Goal: Task Accomplishment & Management: Manage account settings

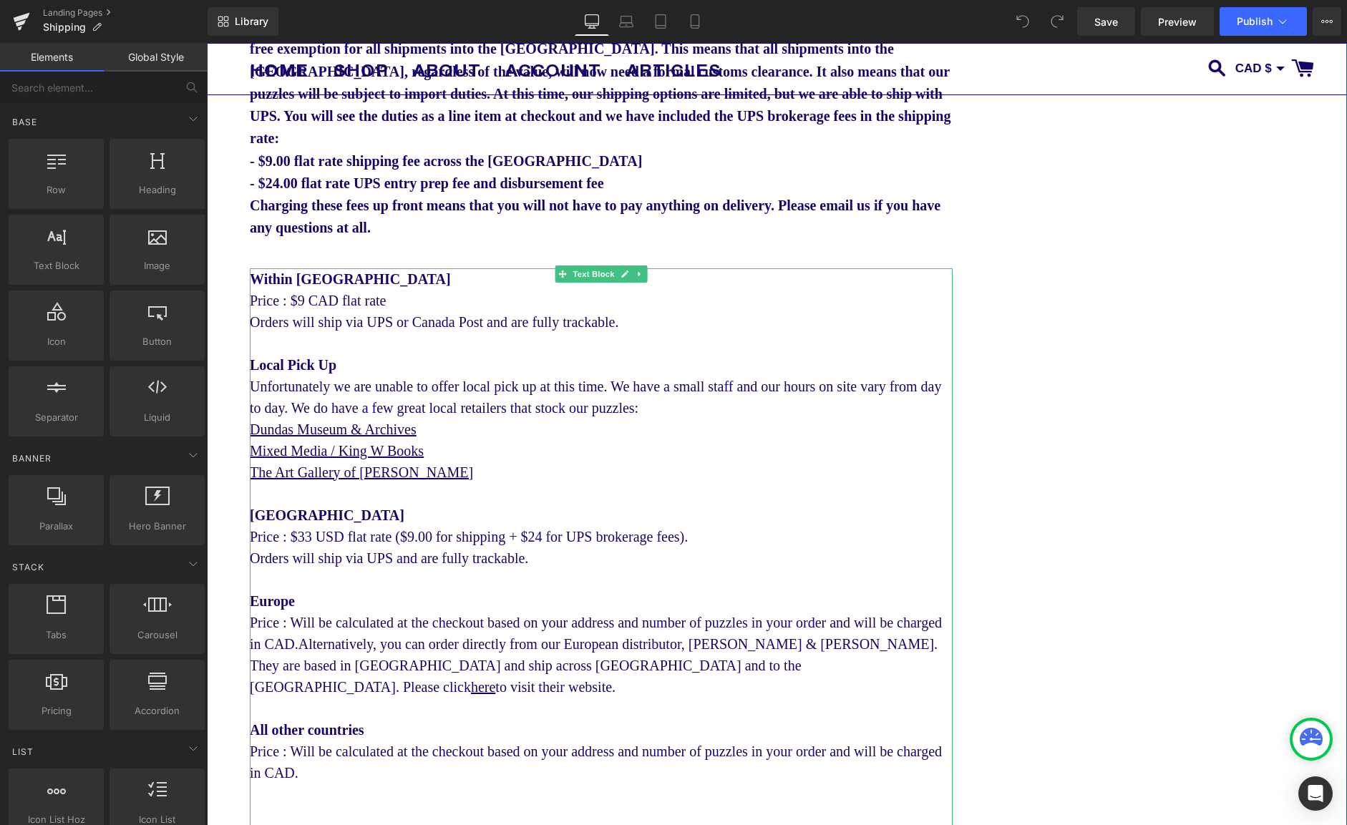
scroll to position [231, 0]
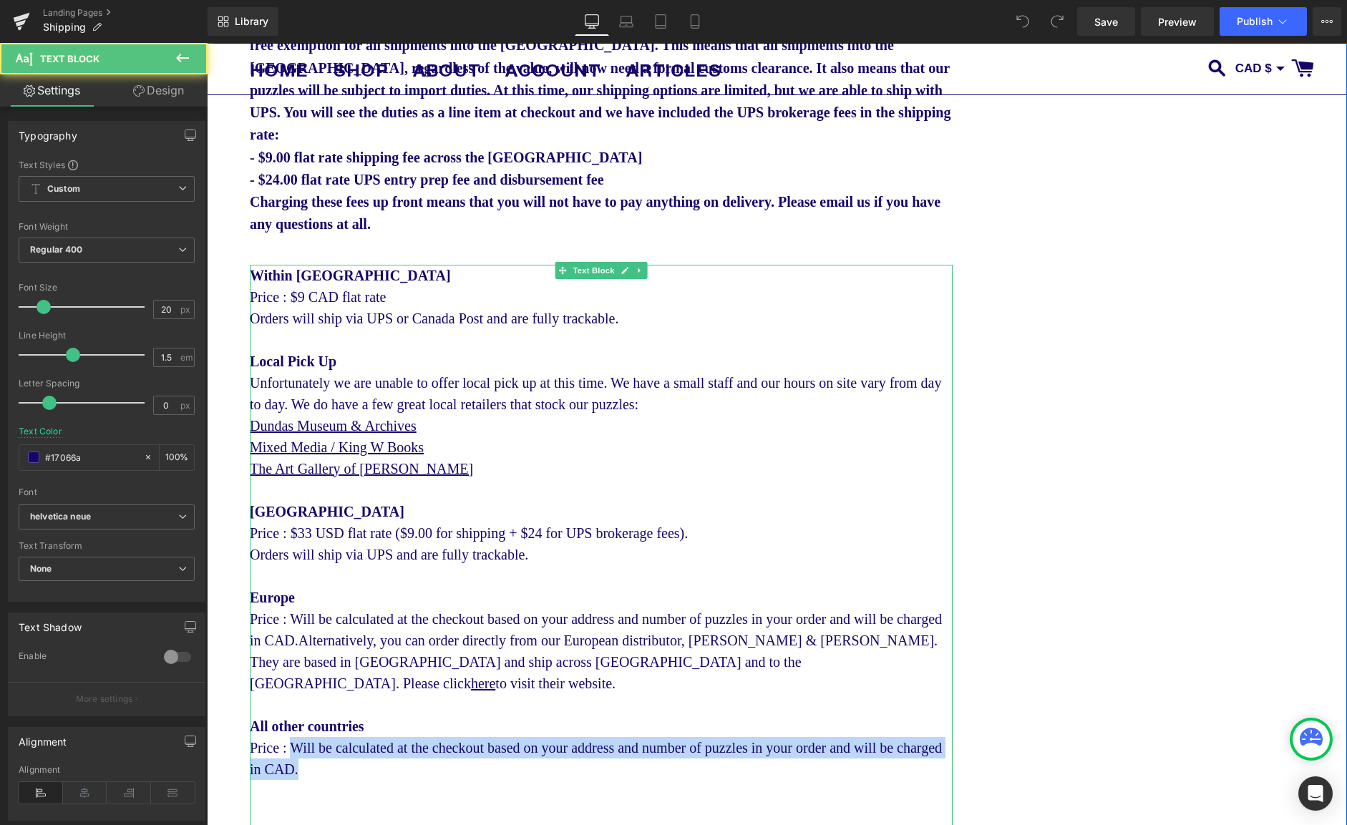
drag, startPoint x: 310, startPoint y: 738, endPoint x: 293, endPoint y: 726, distance: 20.1
click at [293, 726] on div "All other countries Price : Will be calculated at the checkout based on your ad…" at bounding box center [601, 748] width 703 height 64
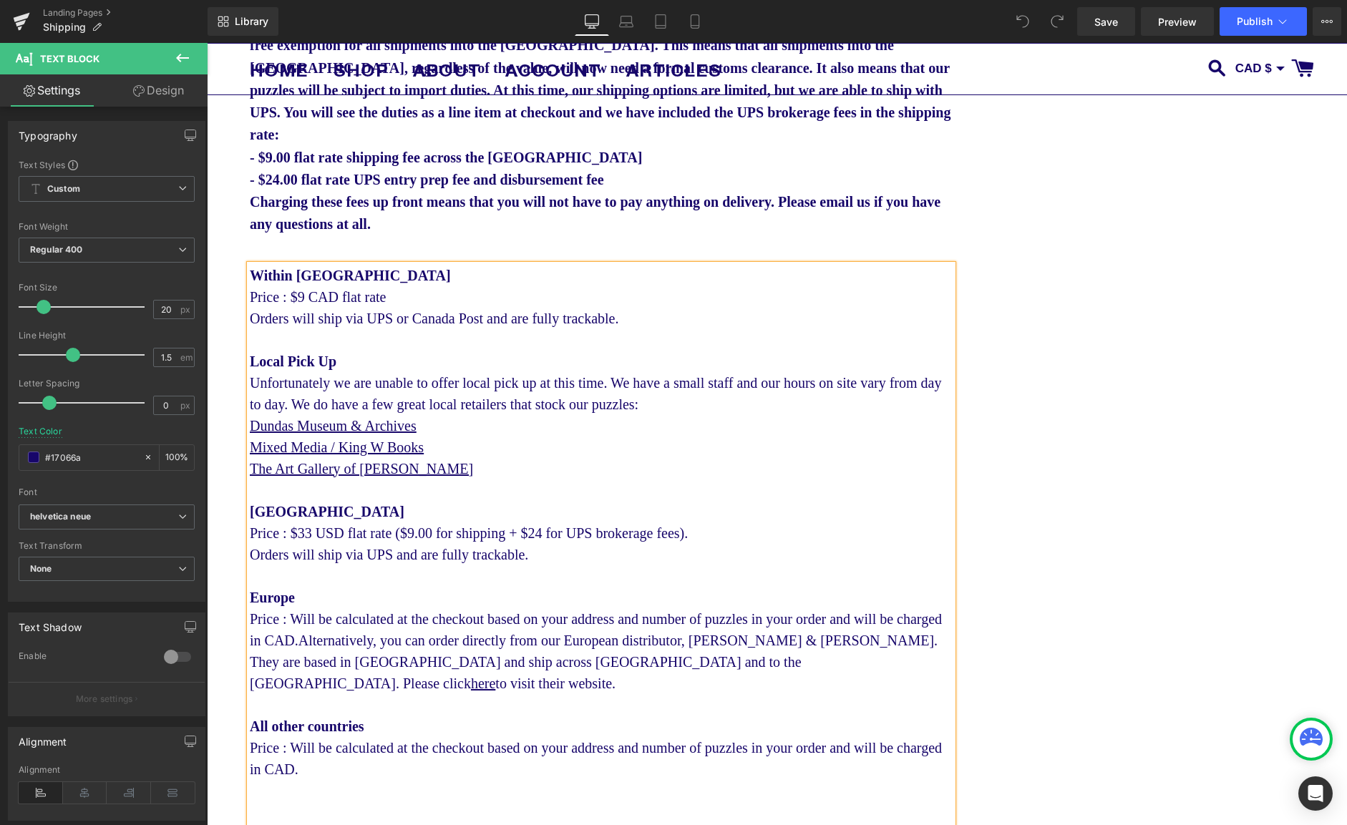
click at [558, 555] on div "United States Price : $33 USD flat rate ($9.00 for shipping + $24 for UPS broke…" at bounding box center [601, 533] width 703 height 64
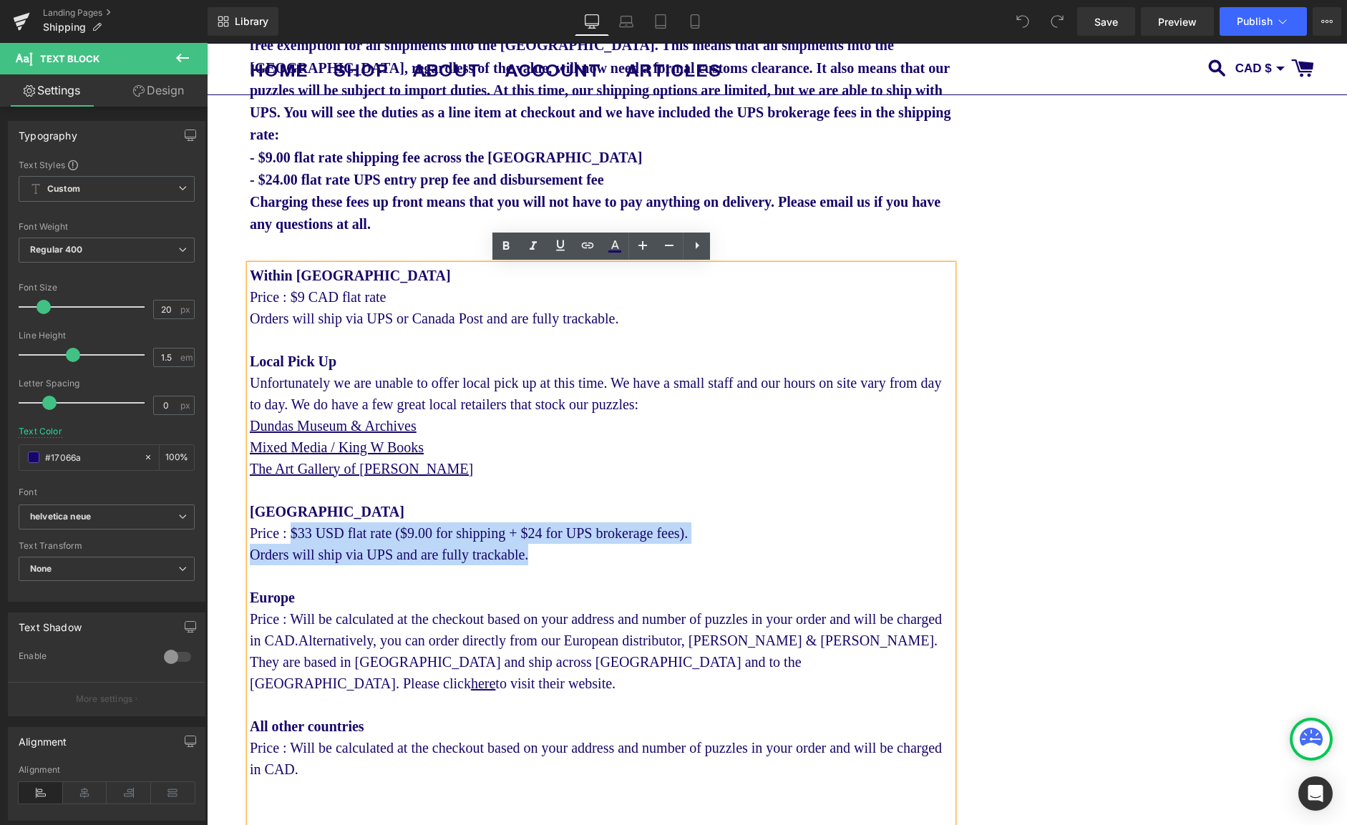
drag, startPoint x: 558, startPoint y: 563, endPoint x: 296, endPoint y: 540, distance: 263.7
click at [296, 540] on div "United States Price : $33 USD flat rate ($9.00 for shipping + $24 for UPS broke…" at bounding box center [601, 533] width 703 height 64
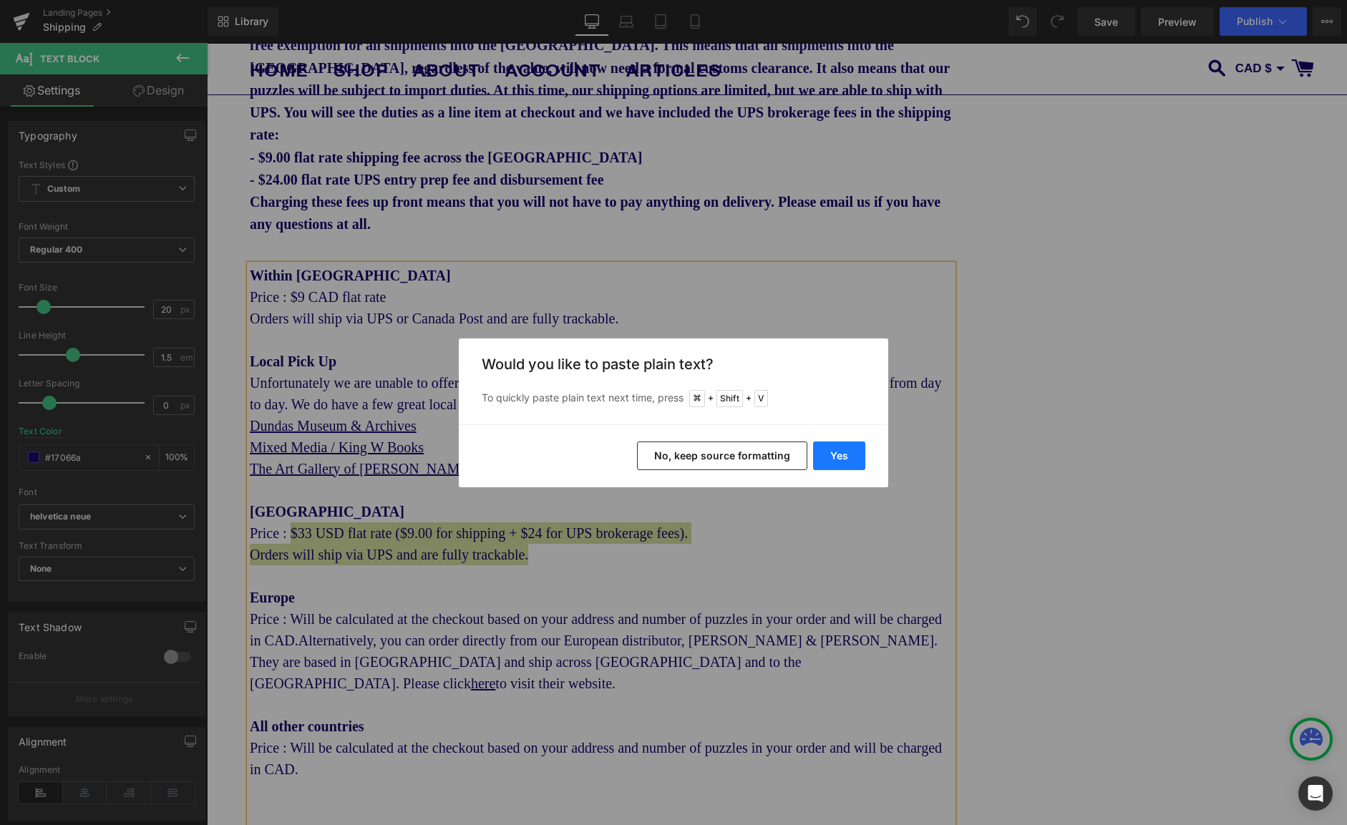
drag, startPoint x: 636, startPoint y: 415, endPoint x: 846, endPoint y: 457, distance: 213.9
click at [846, 457] on button "Yes" at bounding box center [839, 456] width 52 height 29
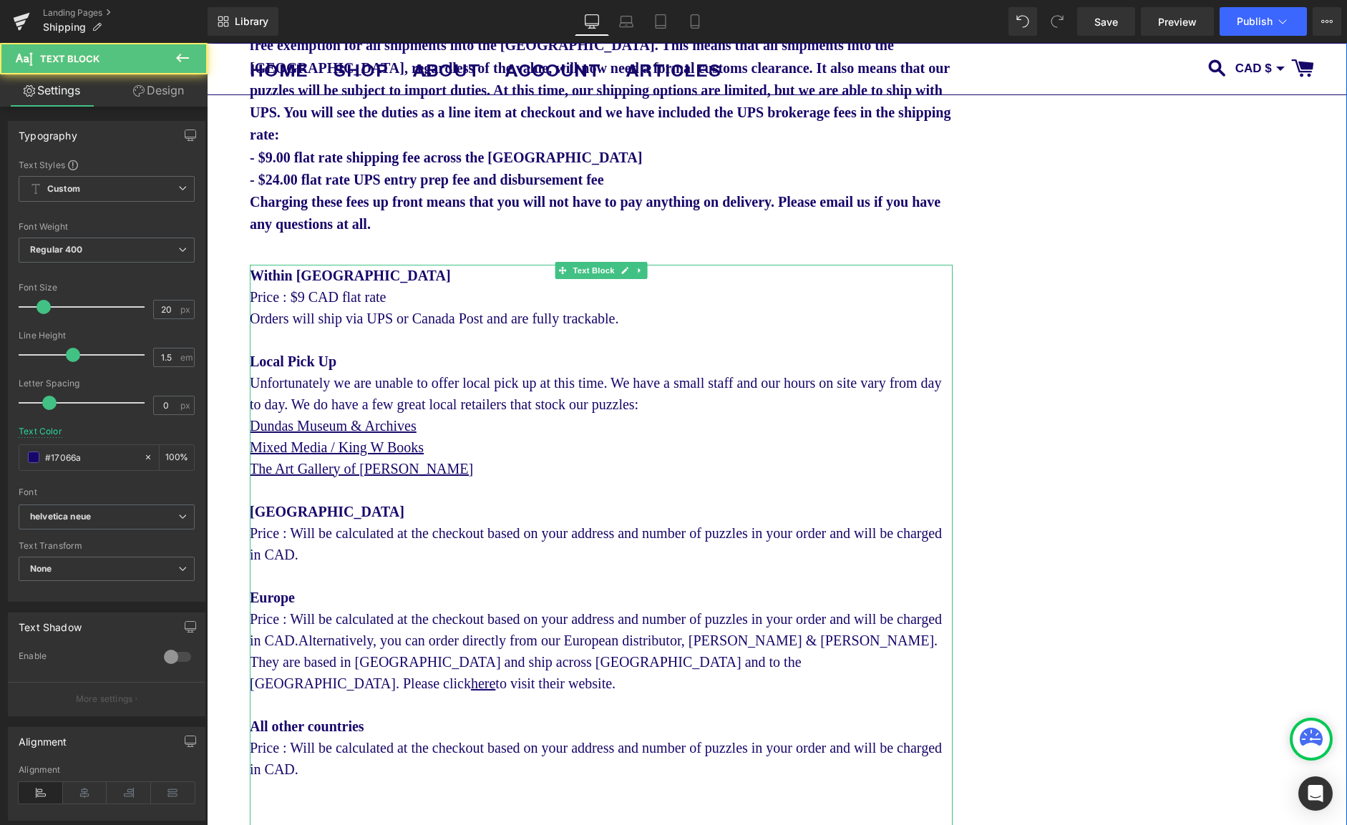
click at [354, 553] on div "United States Price : Will be calculated at the checkout based on your address …" at bounding box center [601, 533] width 703 height 64
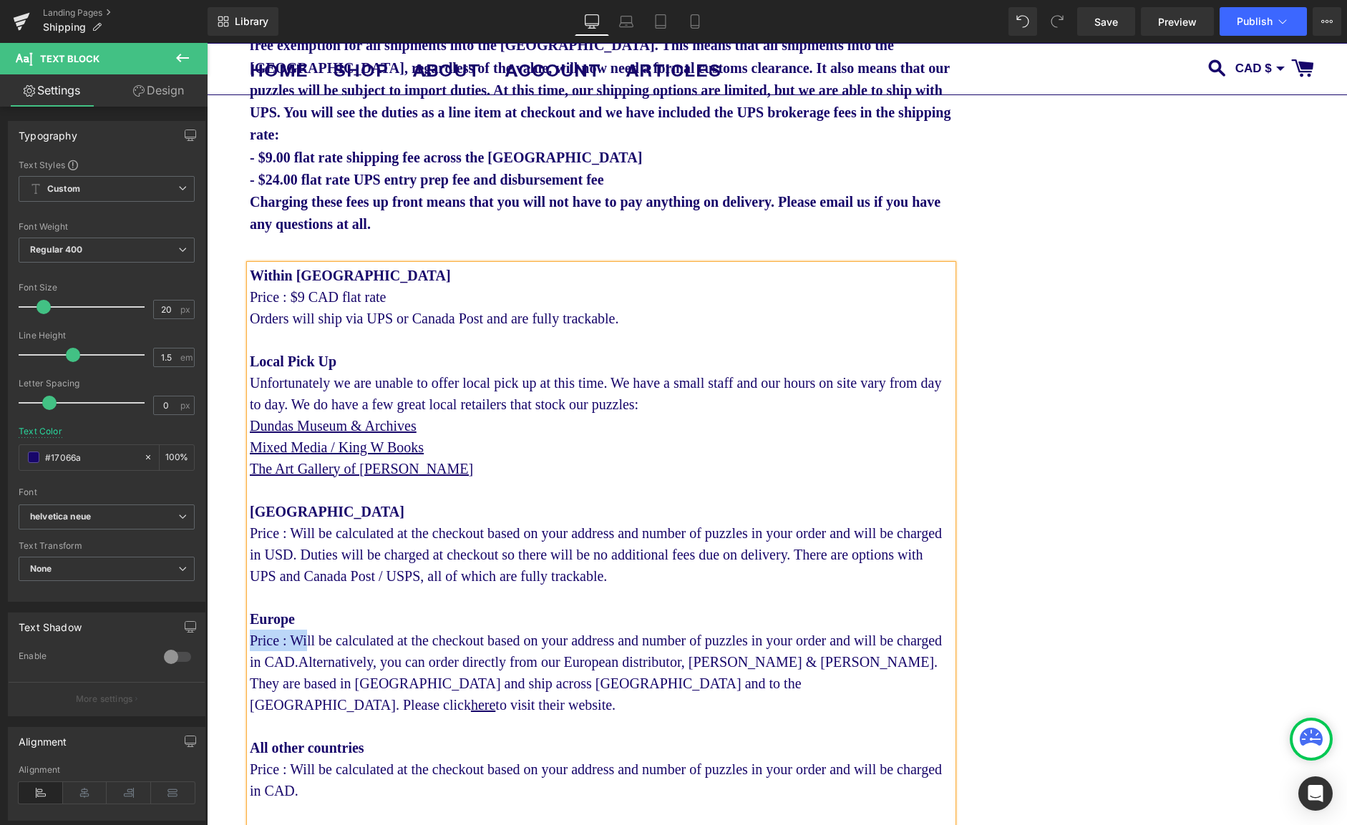
drag, startPoint x: 284, startPoint y: 643, endPoint x: 252, endPoint y: 644, distance: 32.2
click at [252, 644] on div "Europe Price : Will be calculated at the checkout based on your address and num…" at bounding box center [601, 661] width 703 height 107
drag, startPoint x: 303, startPoint y: 747, endPoint x: 252, endPoint y: 745, distance: 50.9
click at [251, 745] on div "All other countries Price : Will be calculated at the checkout based on your ad…" at bounding box center [601, 769] width 703 height 64
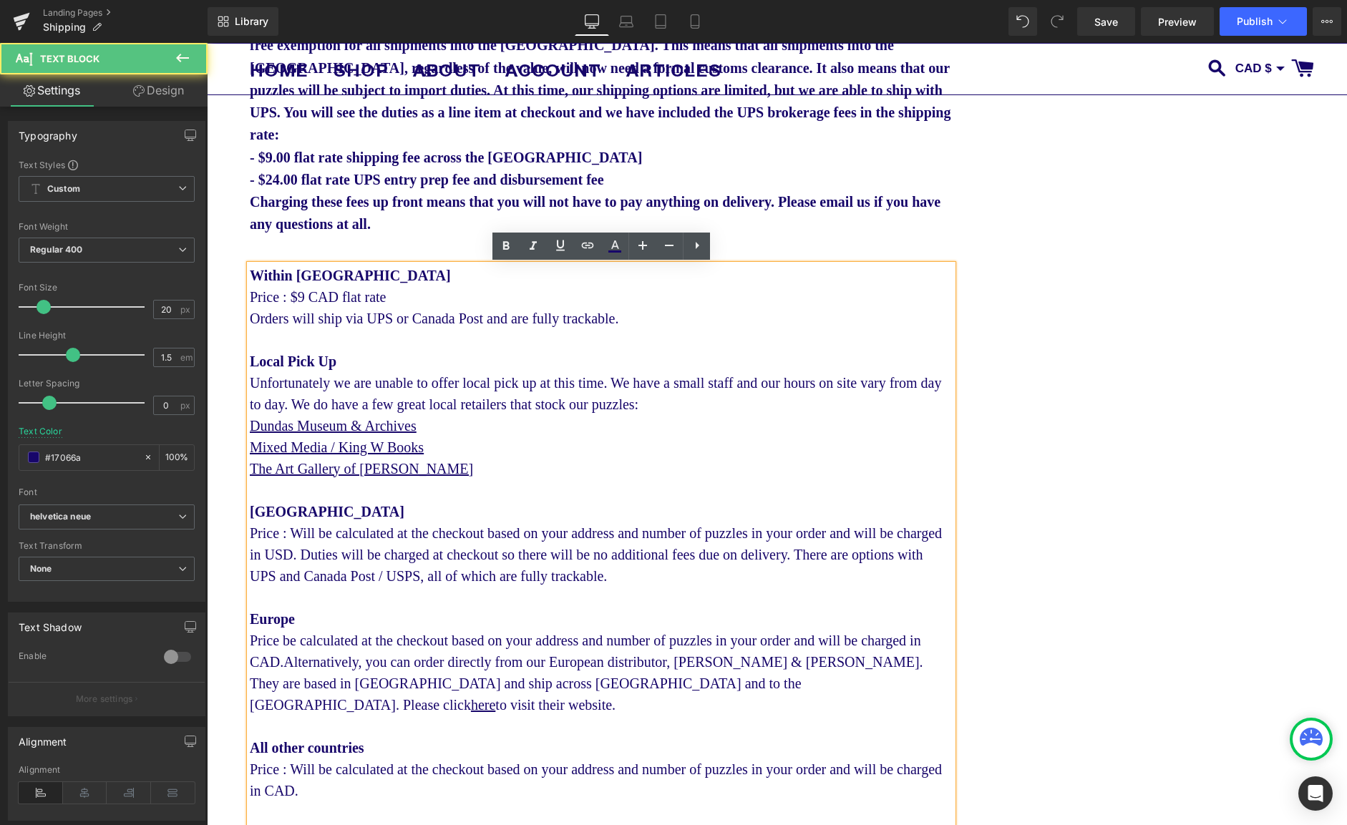
click at [296, 748] on div "All other countries Price : Will be calculated at the checkout based on your ad…" at bounding box center [601, 769] width 703 height 64
drag, startPoint x: 305, startPoint y: 748, endPoint x: 300, endPoint y: 762, distance: 15.2
click at [305, 748] on div "All other countries Price : Will be calculated at the checkout based on your ad…" at bounding box center [601, 769] width 703 height 64
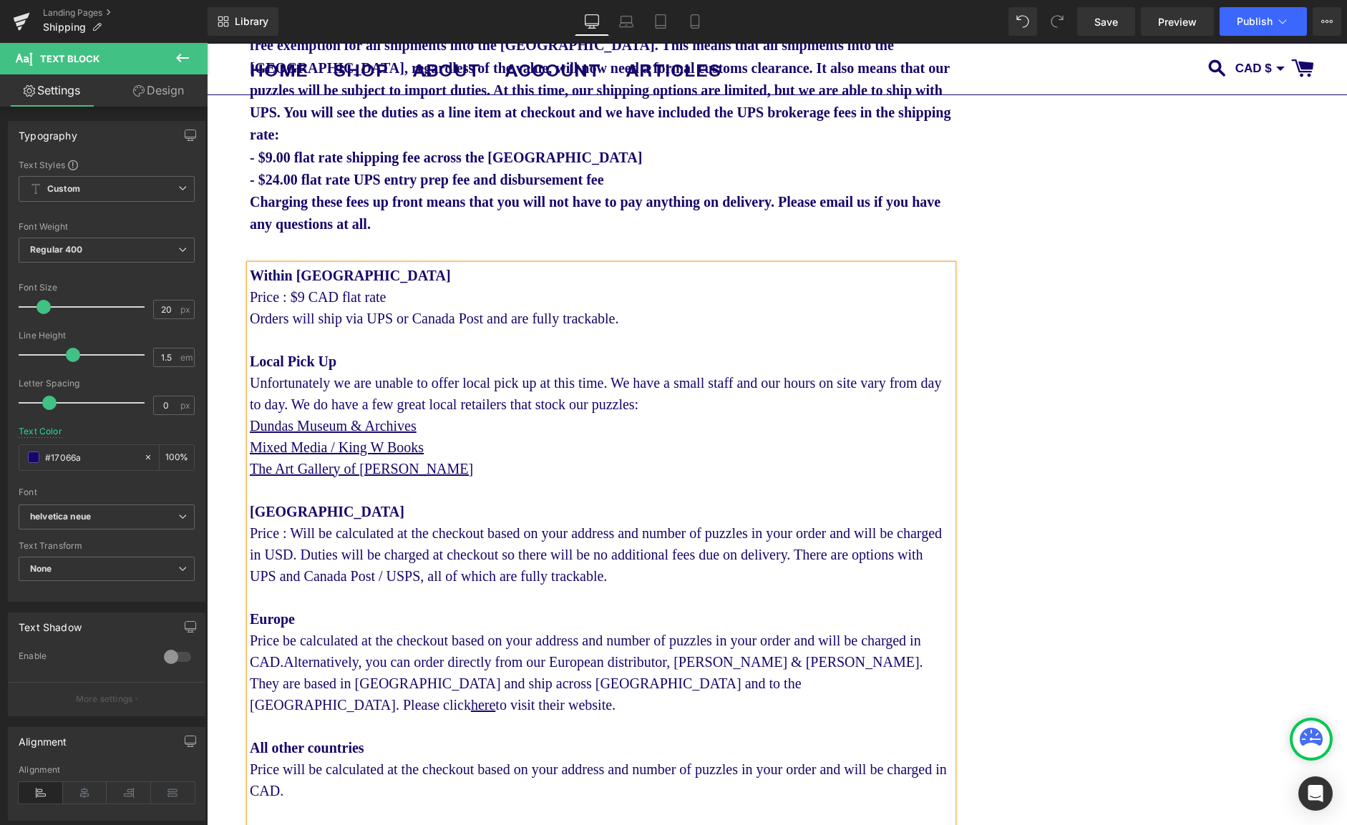
click at [282, 643] on div "Europe Price be calculated at the checkout based on your address and number of …" at bounding box center [601, 661] width 703 height 107
click at [302, 535] on div "United States Price : Will be calculated at the checkout based on your address …" at bounding box center [601, 544] width 703 height 86
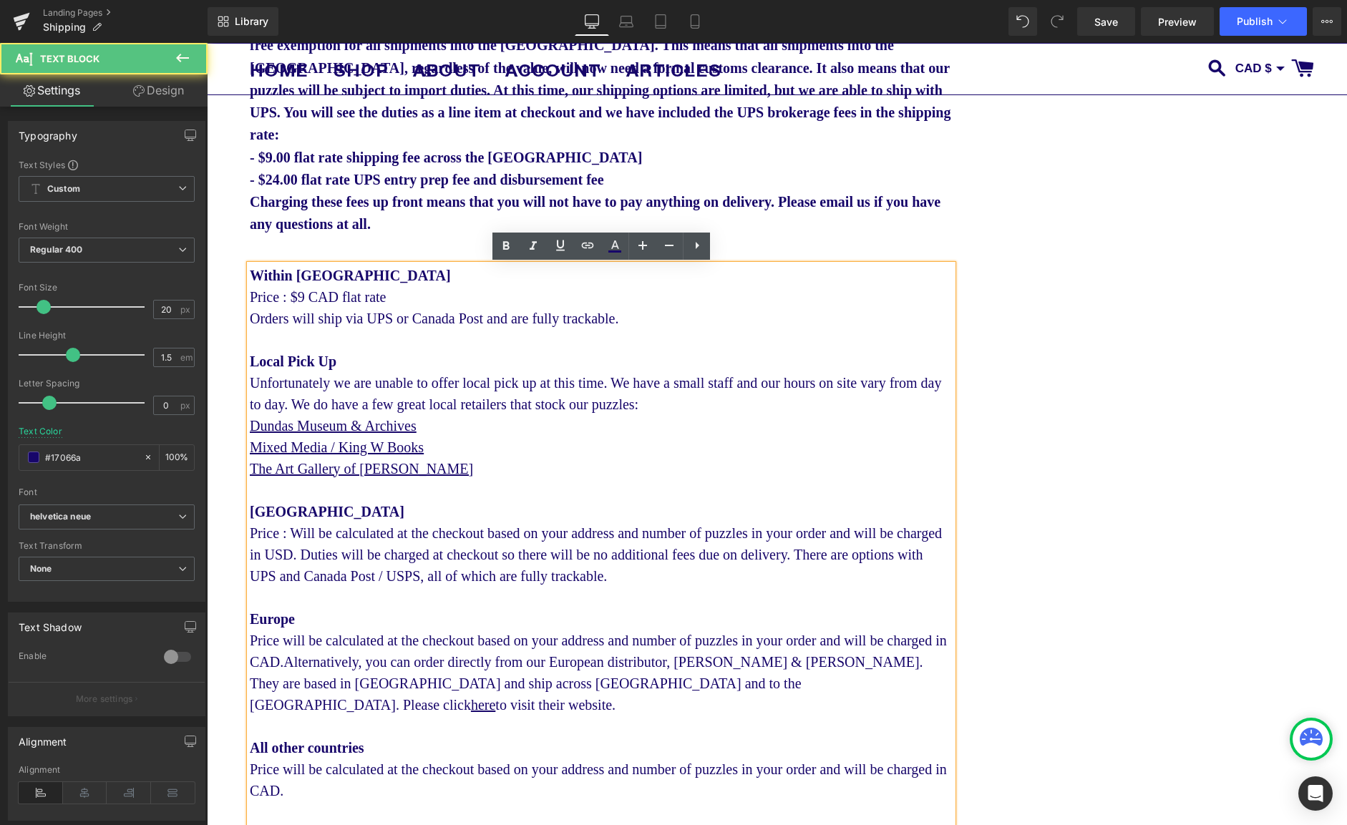
drag, startPoint x: 304, startPoint y: 534, endPoint x: 308, endPoint y: 545, distance: 12.0
click at [304, 535] on div "United States Price : Will be calculated at the checkout based on your address …" at bounding box center [601, 544] width 703 height 86
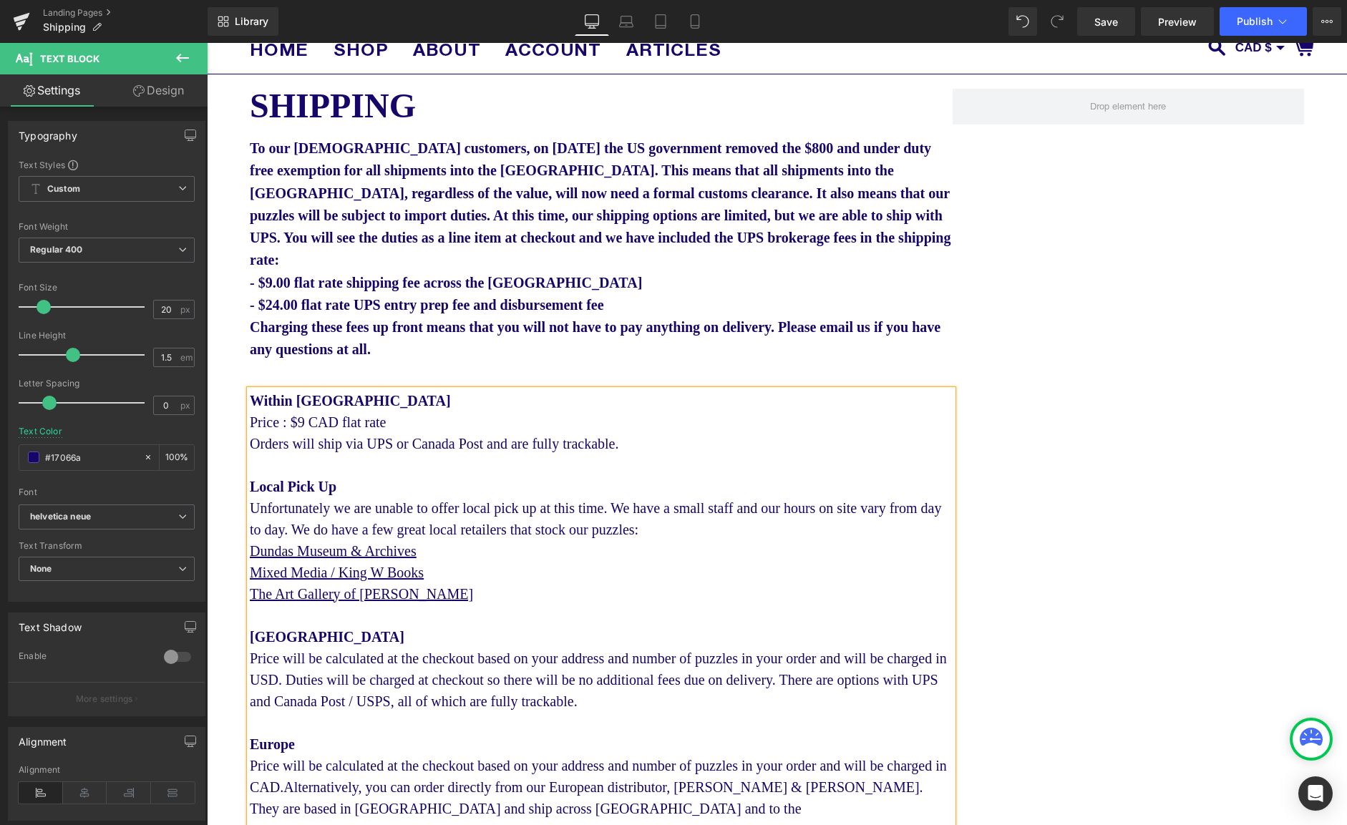
scroll to position [0, 0]
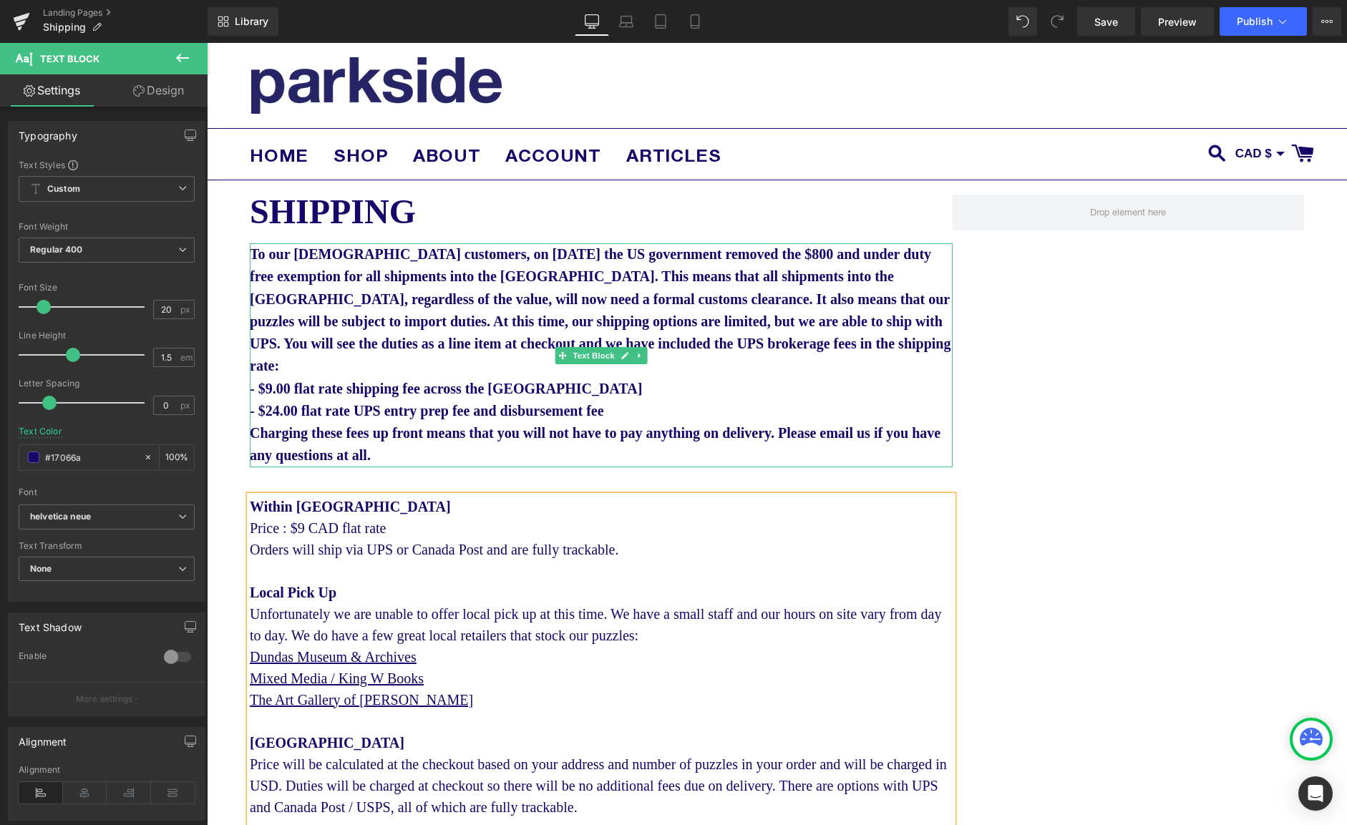
click at [485, 451] on p "Charging these fees up front means that you will not have to pay anything on de…" at bounding box center [601, 444] width 703 height 45
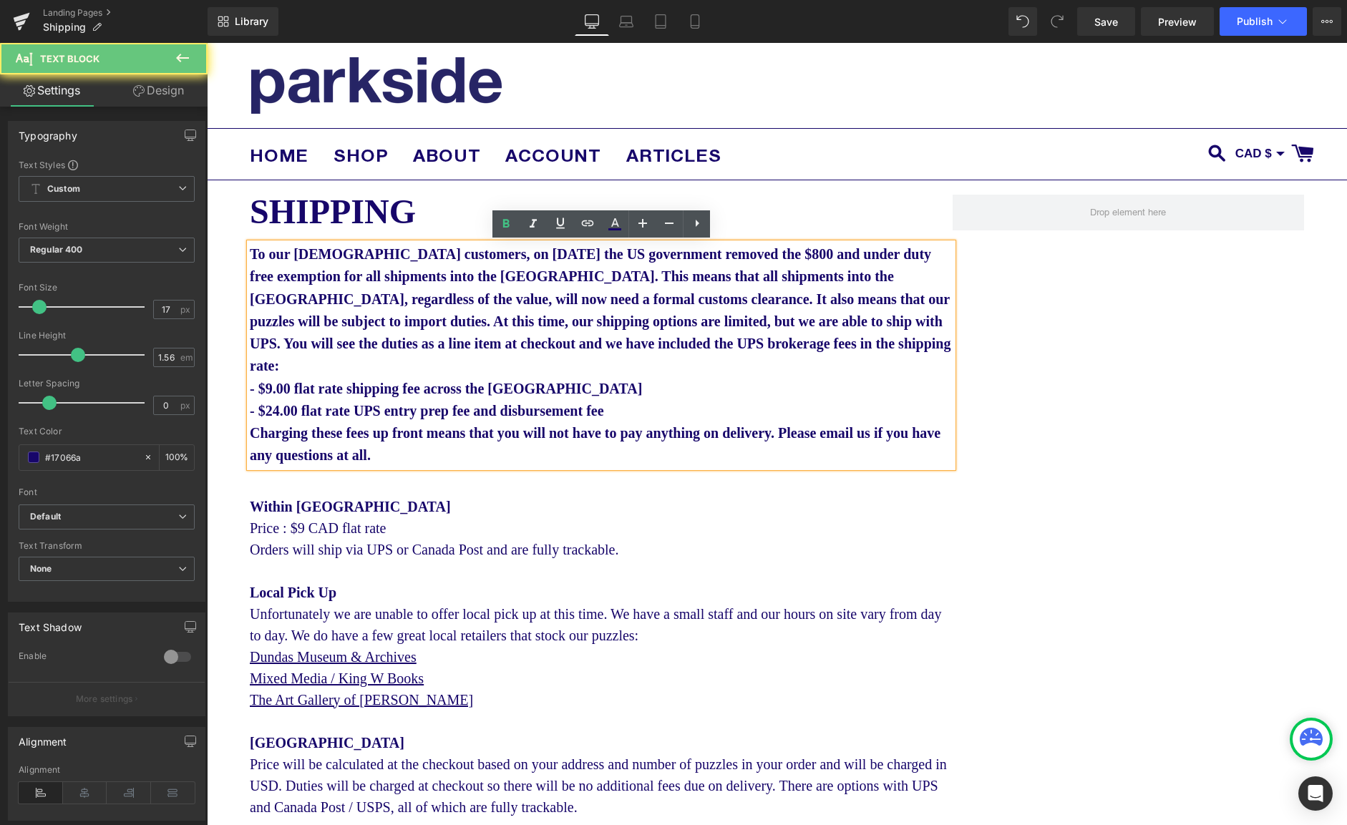
click at [485, 451] on p "Charging these fees up front means that you will not have to pay anything on de…" at bounding box center [601, 444] width 703 height 45
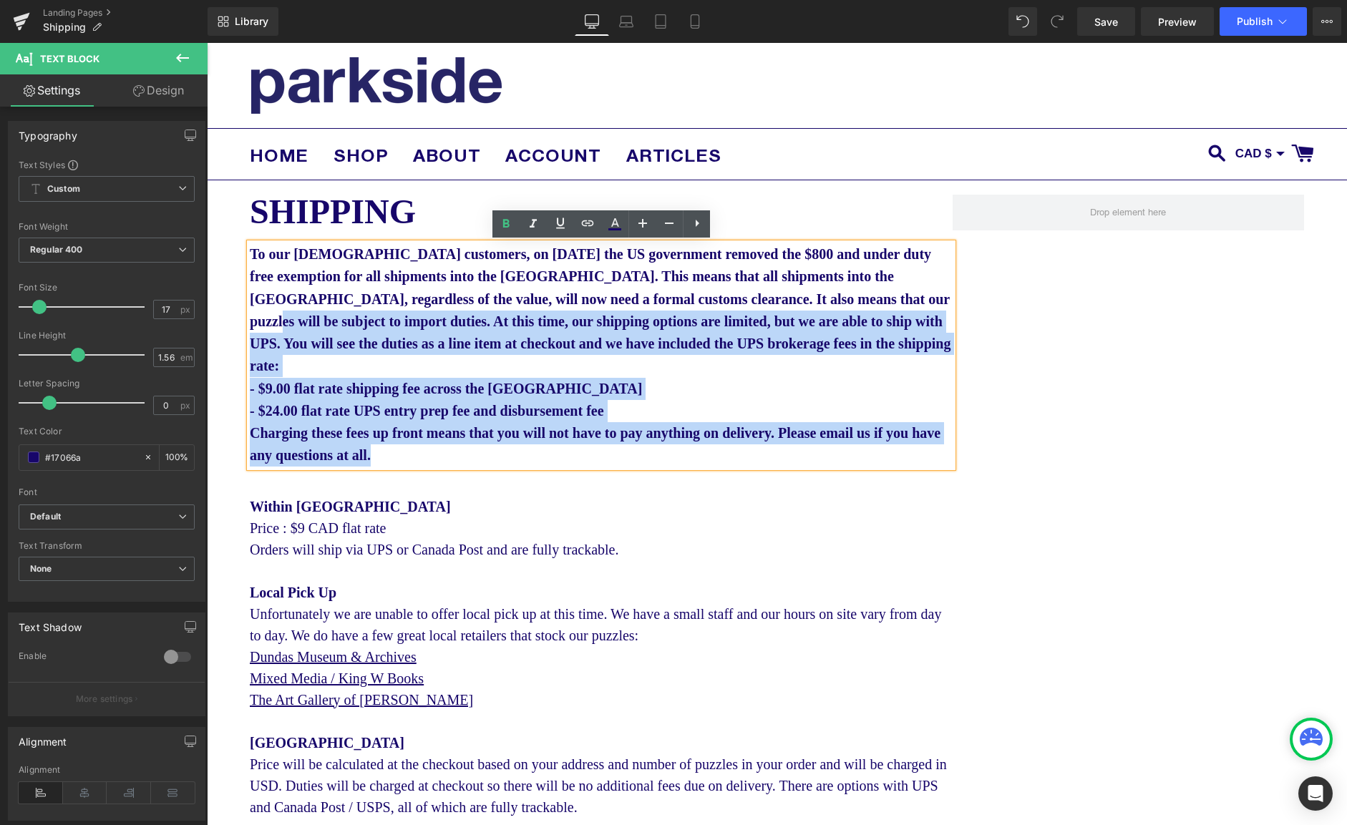
drag, startPoint x: 434, startPoint y: 456, endPoint x: 350, endPoint y: 329, distance: 152.5
click at [350, 329] on div "To our [DEMOGRAPHIC_DATA] customers, on [DATE] the US government removed the $8…" at bounding box center [601, 355] width 703 height 224
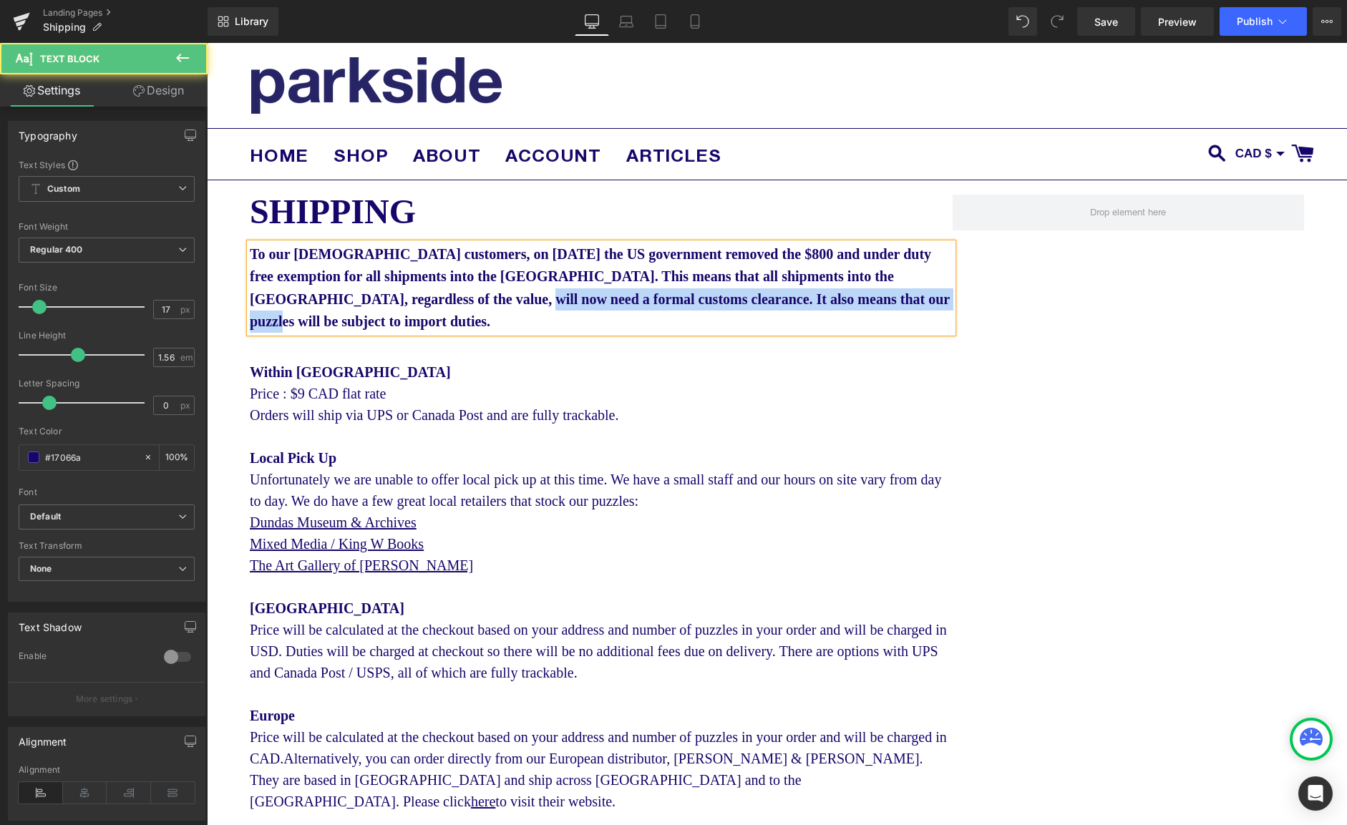
drag, startPoint x: 339, startPoint y: 323, endPoint x: 557, endPoint y: 297, distance: 219.1
click at [557, 297] on p "To our [DEMOGRAPHIC_DATA] customers, on [DATE] the US government removed the $8…" at bounding box center [601, 287] width 703 height 89
click at [590, 311] on p "To our [DEMOGRAPHIC_DATA] customers, on [DATE] the US government removed the $8…" at bounding box center [601, 287] width 703 height 89
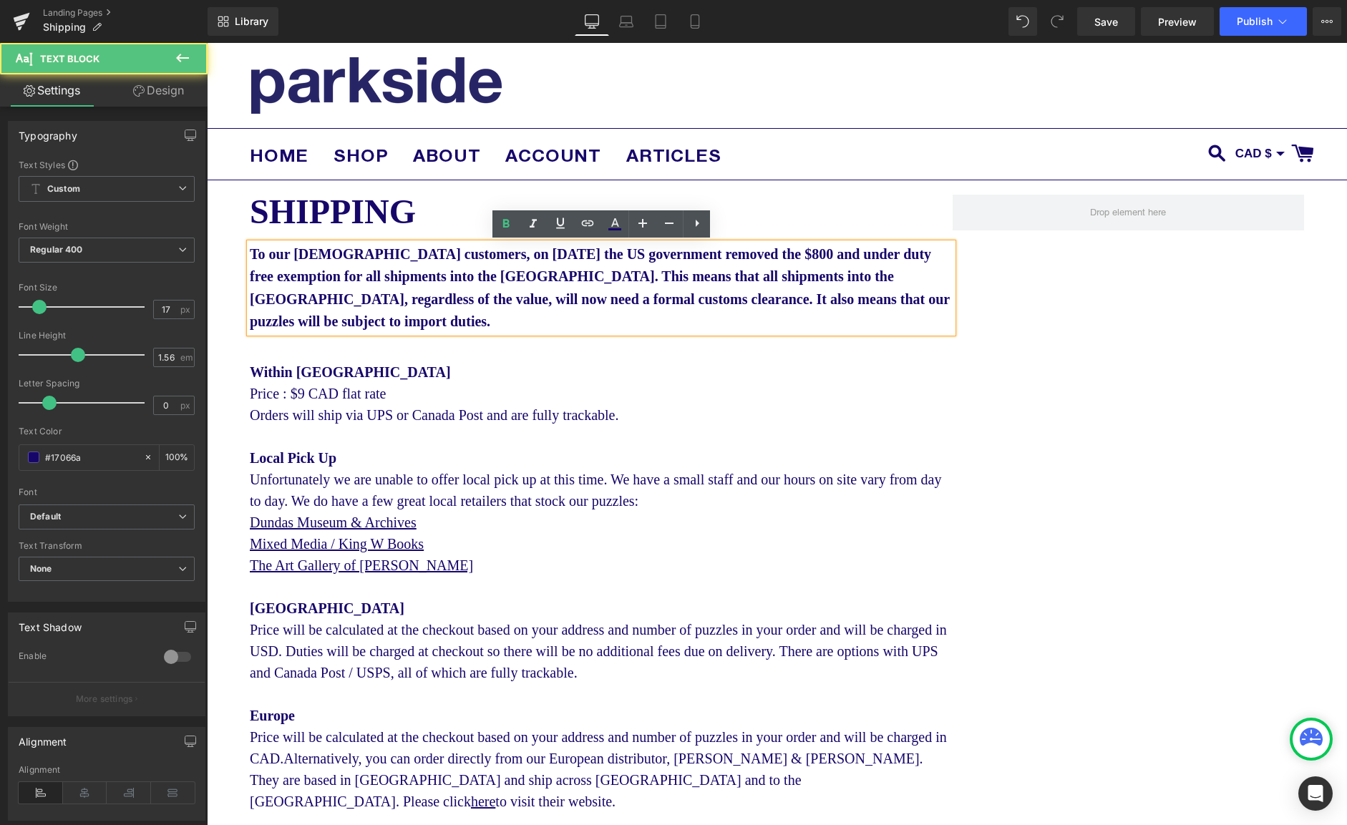
click at [369, 320] on p "To our [DEMOGRAPHIC_DATA] customers, on [DATE] the US government removed the $8…" at bounding box center [601, 287] width 703 height 89
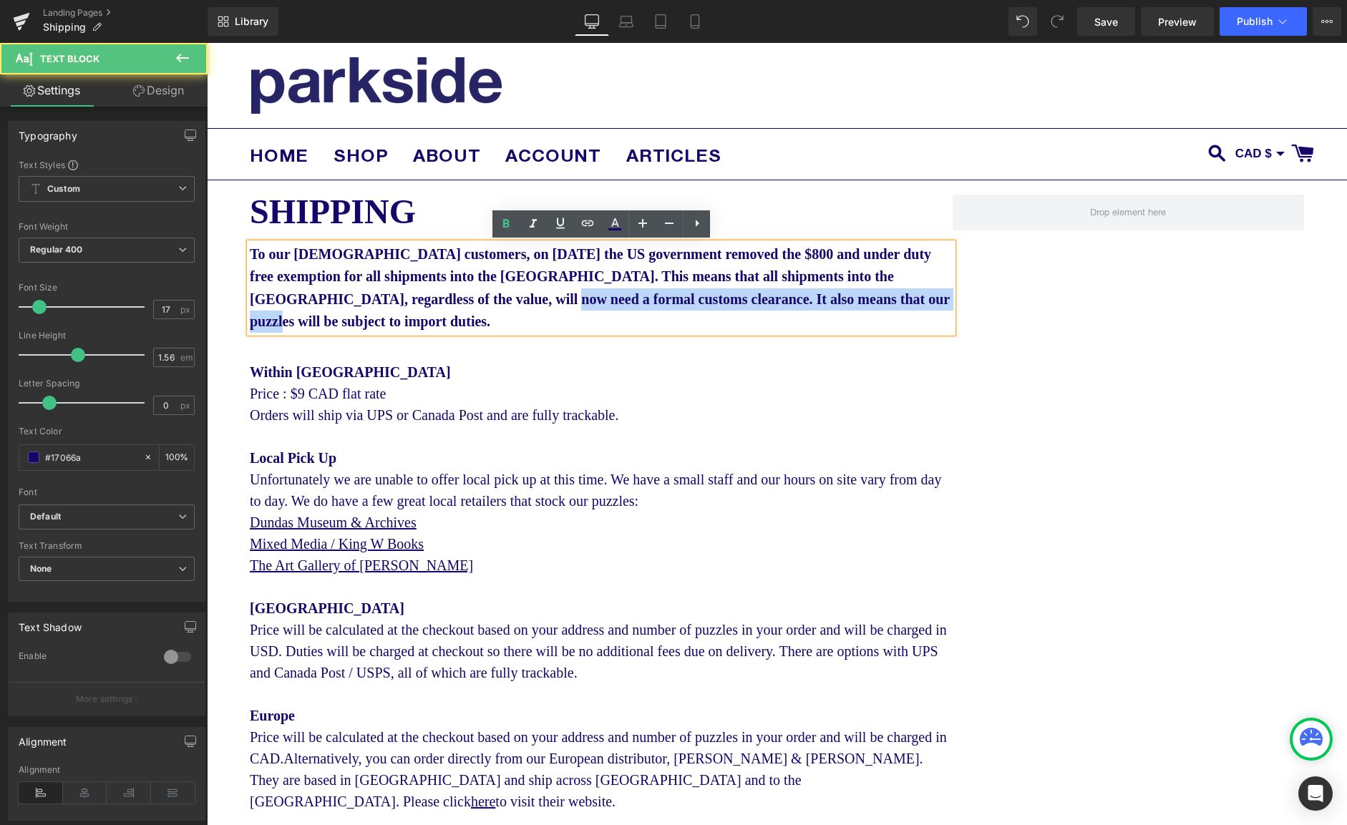
drag, startPoint x: 340, startPoint y: 324, endPoint x: 588, endPoint y: 295, distance: 250.0
click at [588, 295] on p "To our [DEMOGRAPHIC_DATA] customers, on [DATE] the US government removed the $8…" at bounding box center [601, 287] width 703 height 89
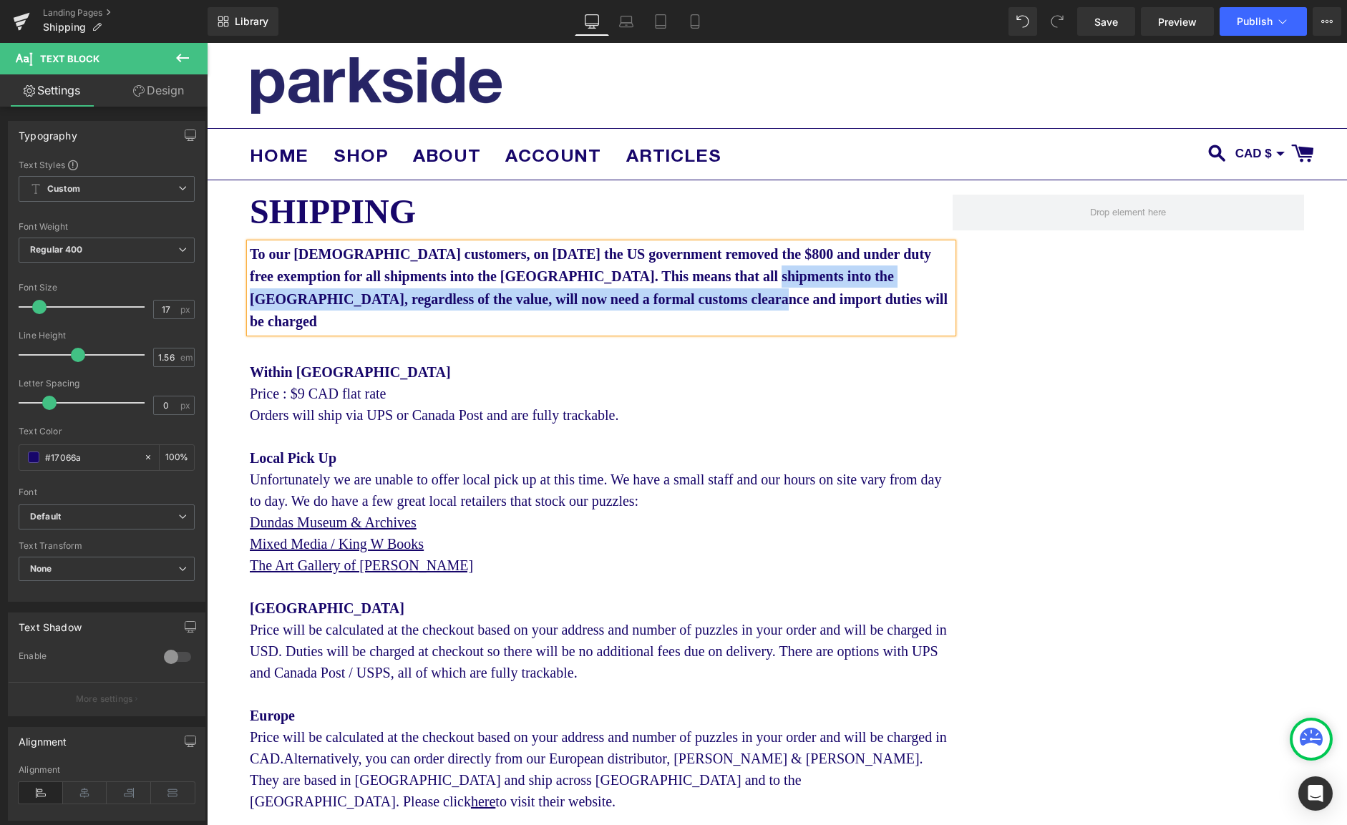
drag, startPoint x: 789, startPoint y: 302, endPoint x: 814, endPoint y: 285, distance: 30.4
click at [814, 285] on p "To our [DEMOGRAPHIC_DATA] customers, on [DATE] the US government removed the $8…" at bounding box center [601, 287] width 703 height 89
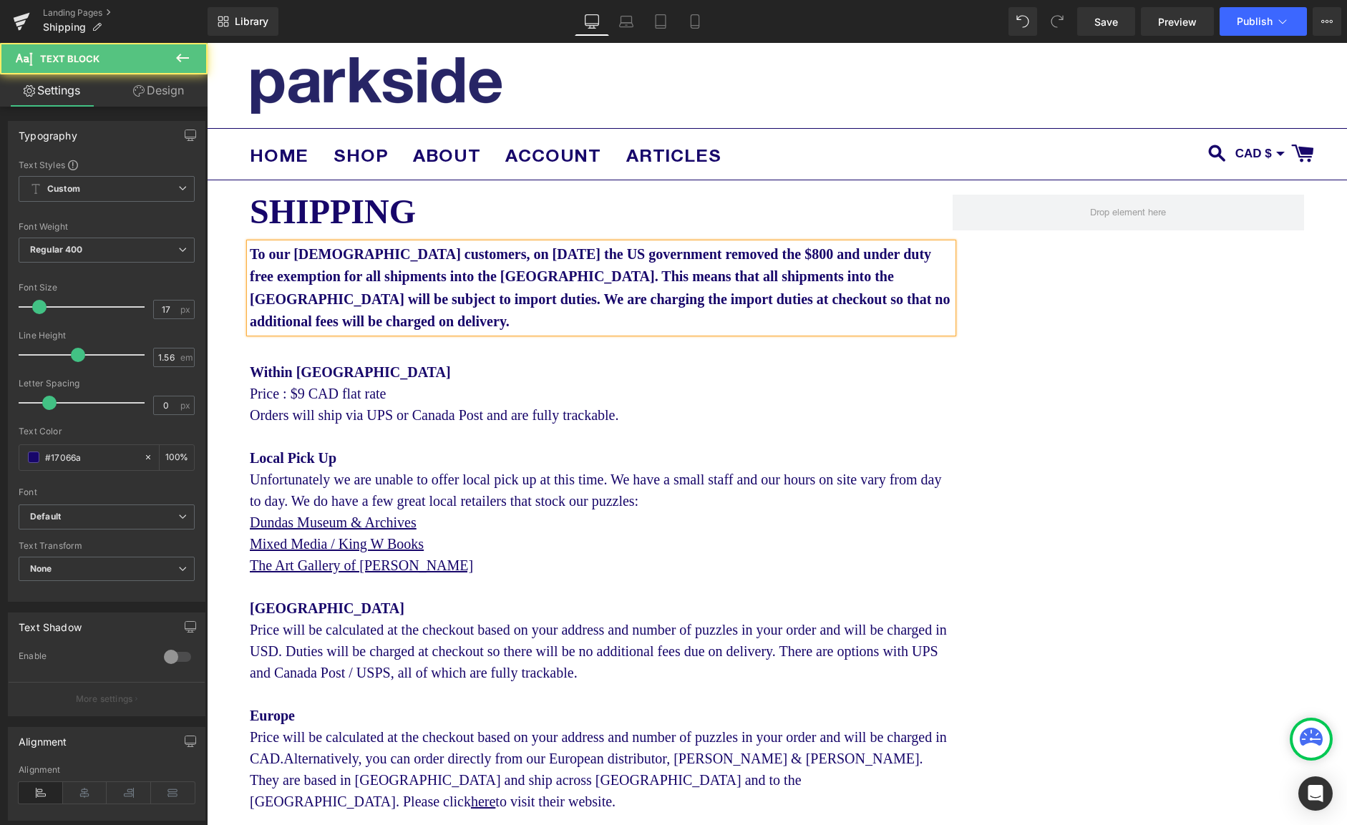
drag, startPoint x: 341, startPoint y: 302, endPoint x: 364, endPoint y: 346, distance: 49.3
click at [341, 302] on span "To our [DEMOGRAPHIC_DATA] customers, on [DATE] the US government removed the $8…" at bounding box center [600, 287] width 701 height 83
click at [517, 300] on span "To our [DEMOGRAPHIC_DATA] customers, on [DATE] the US government removed the $8…" at bounding box center [594, 287] width 688 height 83
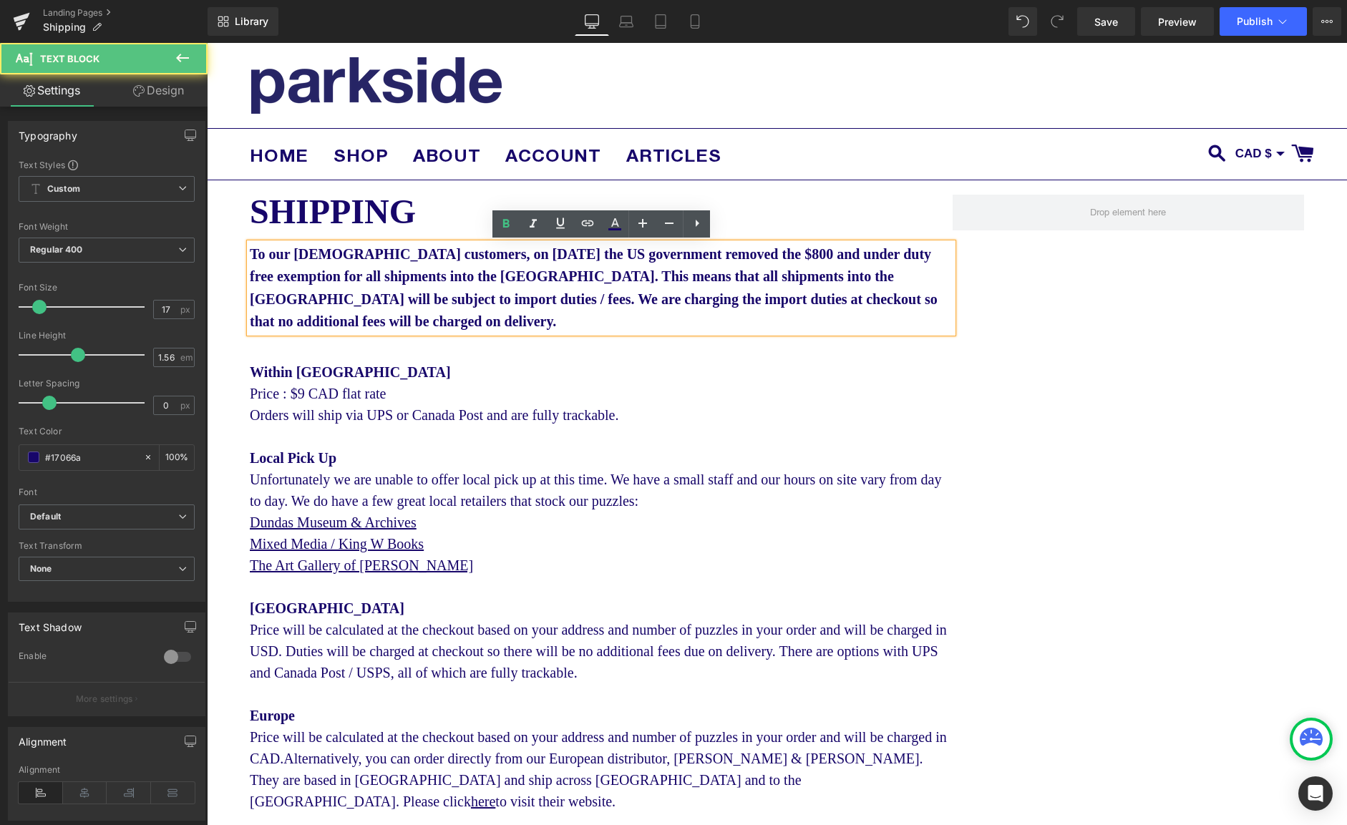
click at [656, 312] on p "To our [DEMOGRAPHIC_DATA] customers, on [DATE] the US government removed the $8…" at bounding box center [601, 287] width 703 height 89
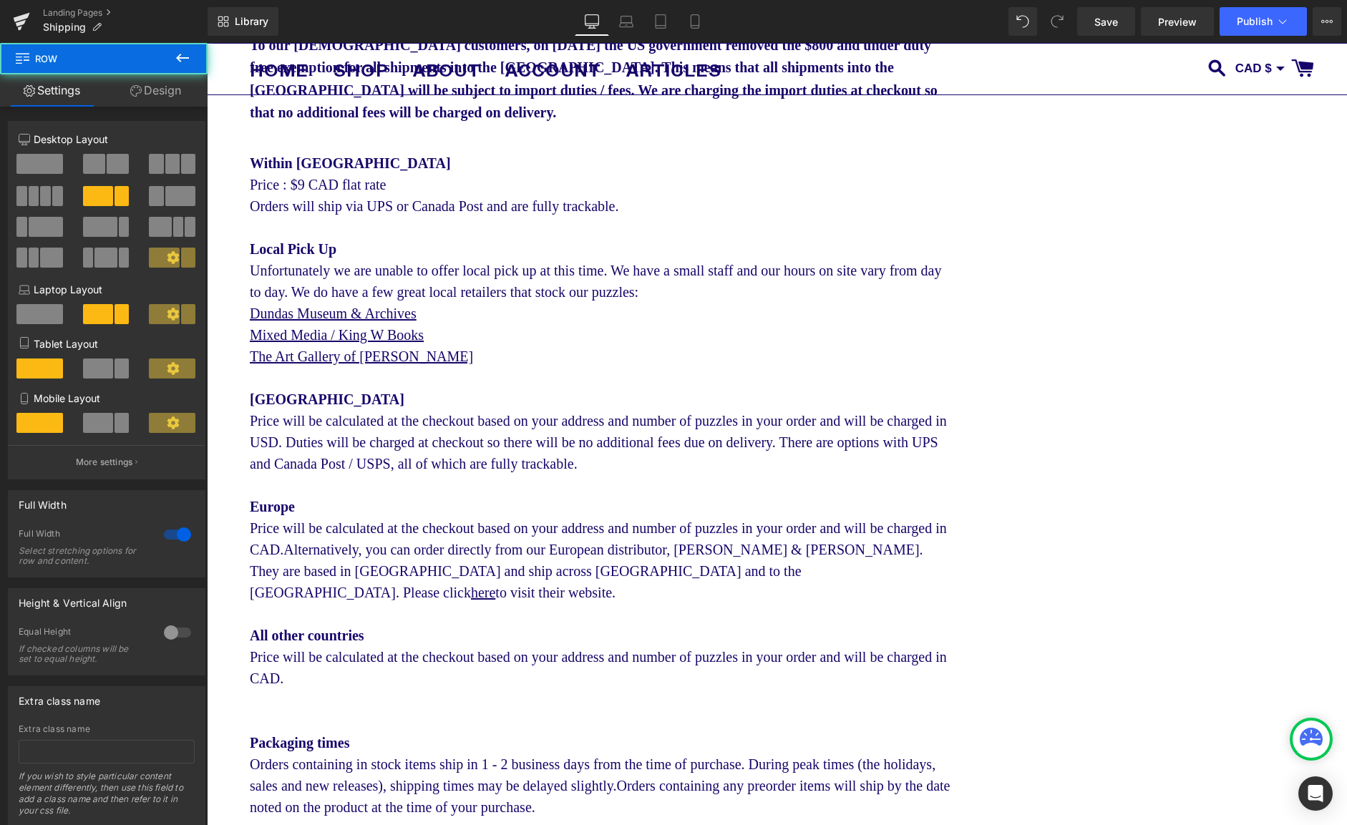
scroll to position [223, 0]
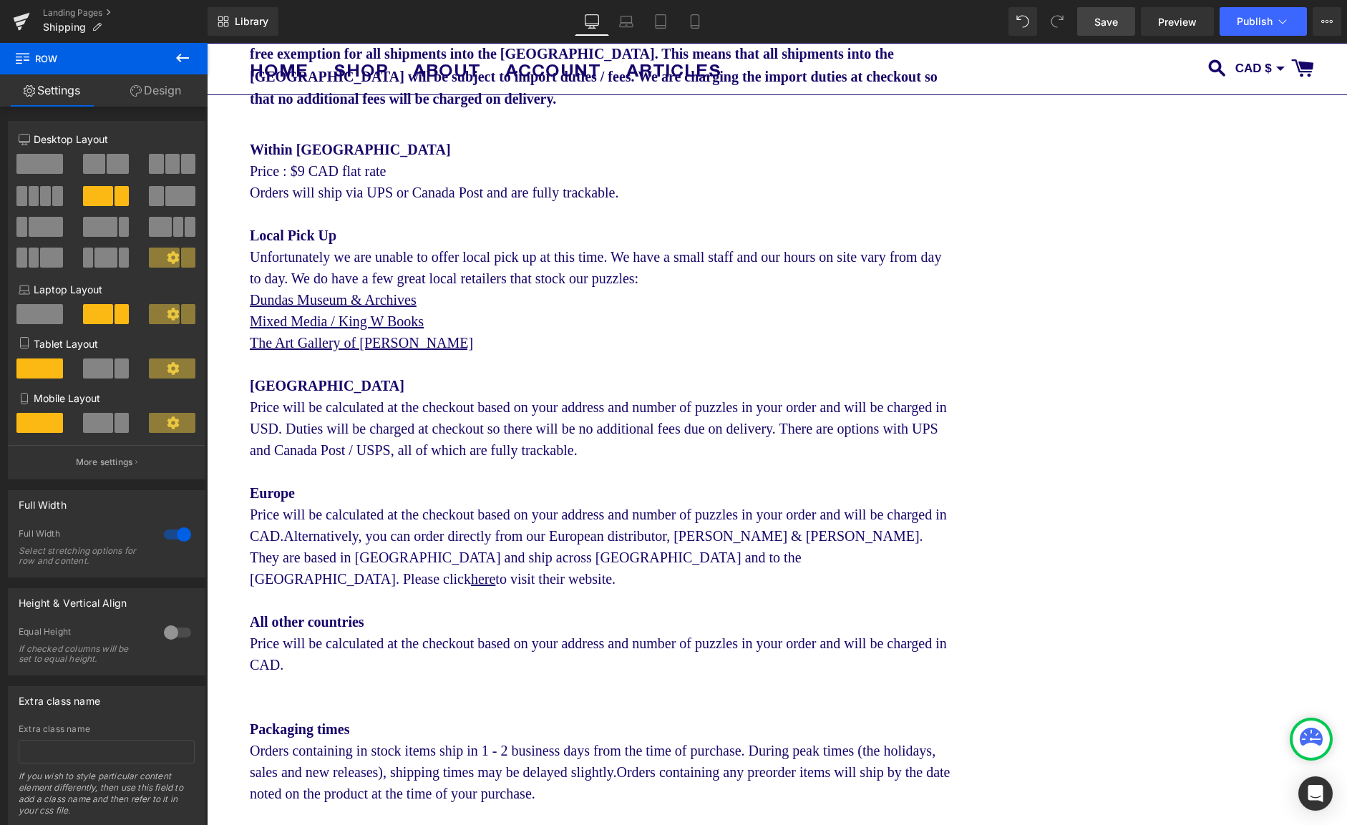
click at [1107, 24] on span "Save" at bounding box center [1106, 21] width 24 height 15
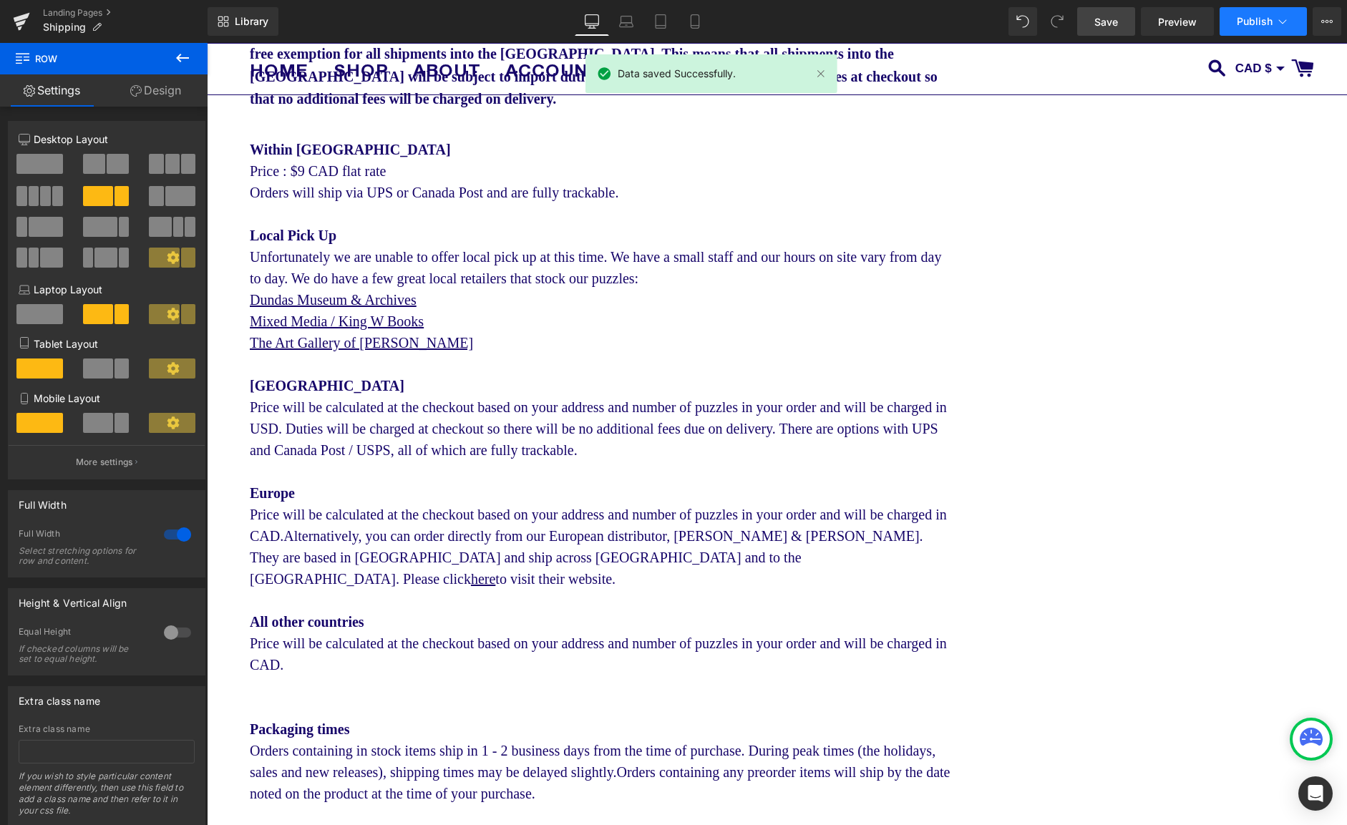
click at [1256, 26] on span "Publish" at bounding box center [1255, 21] width 36 height 11
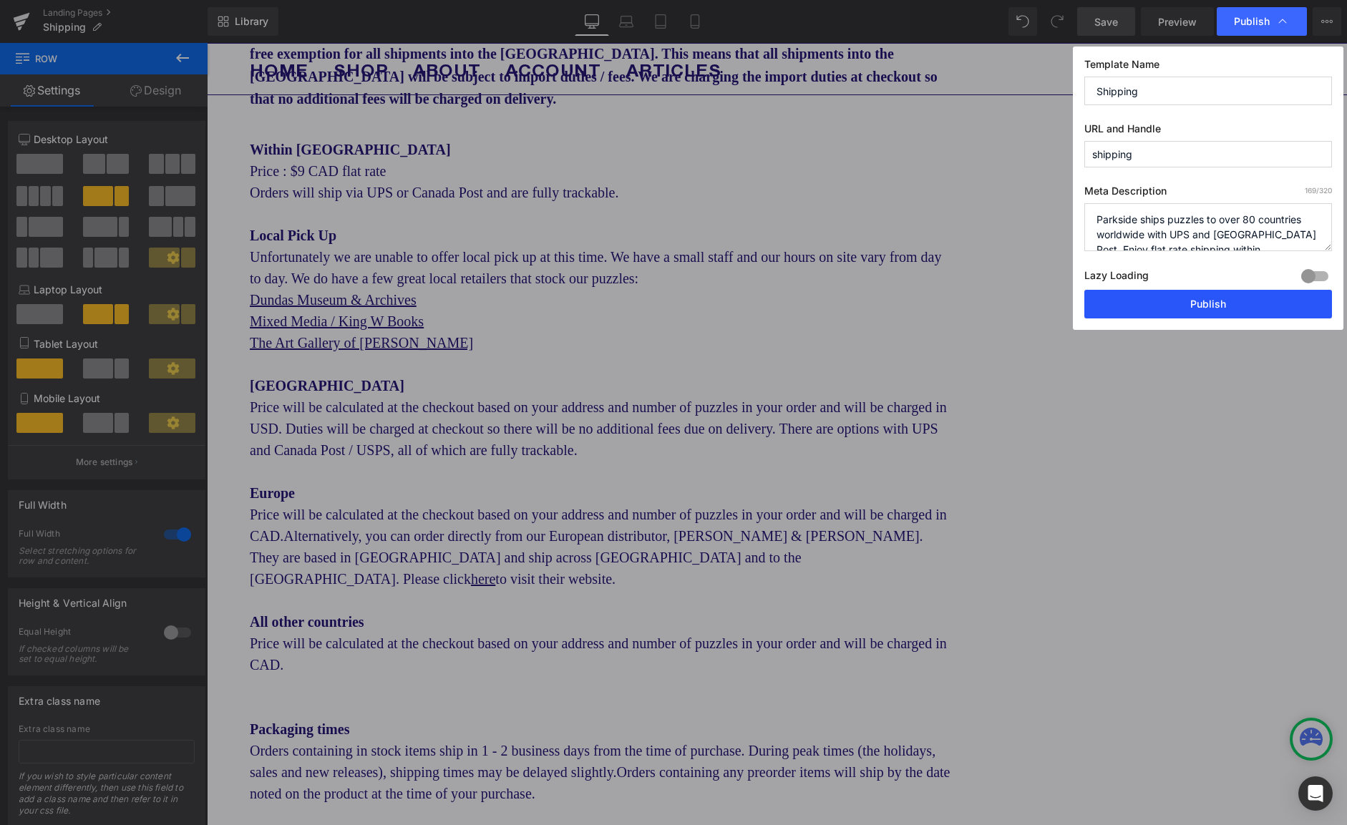
click at [1169, 300] on button "Publish" at bounding box center [1208, 304] width 248 height 29
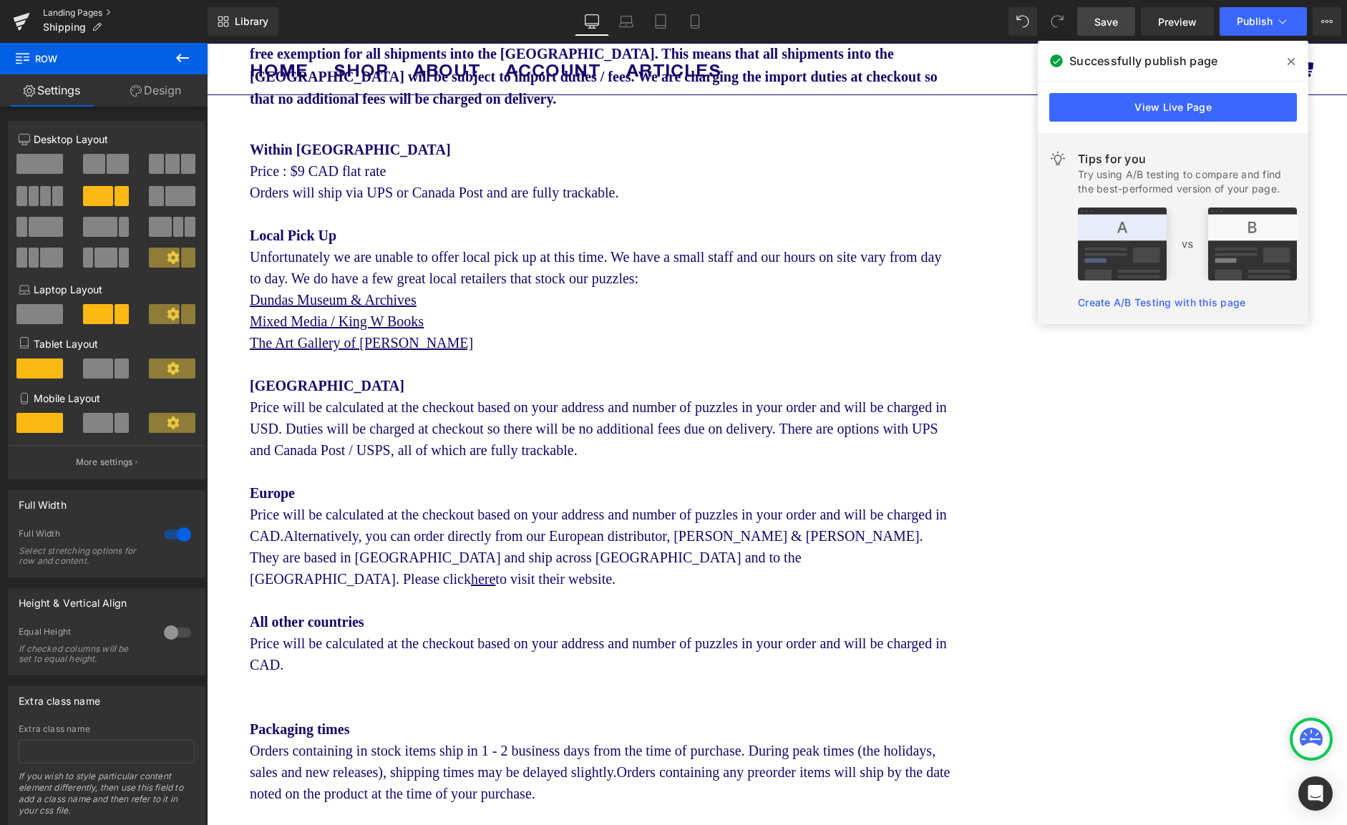
click at [80, 9] on link "Landing Pages" at bounding box center [125, 12] width 165 height 11
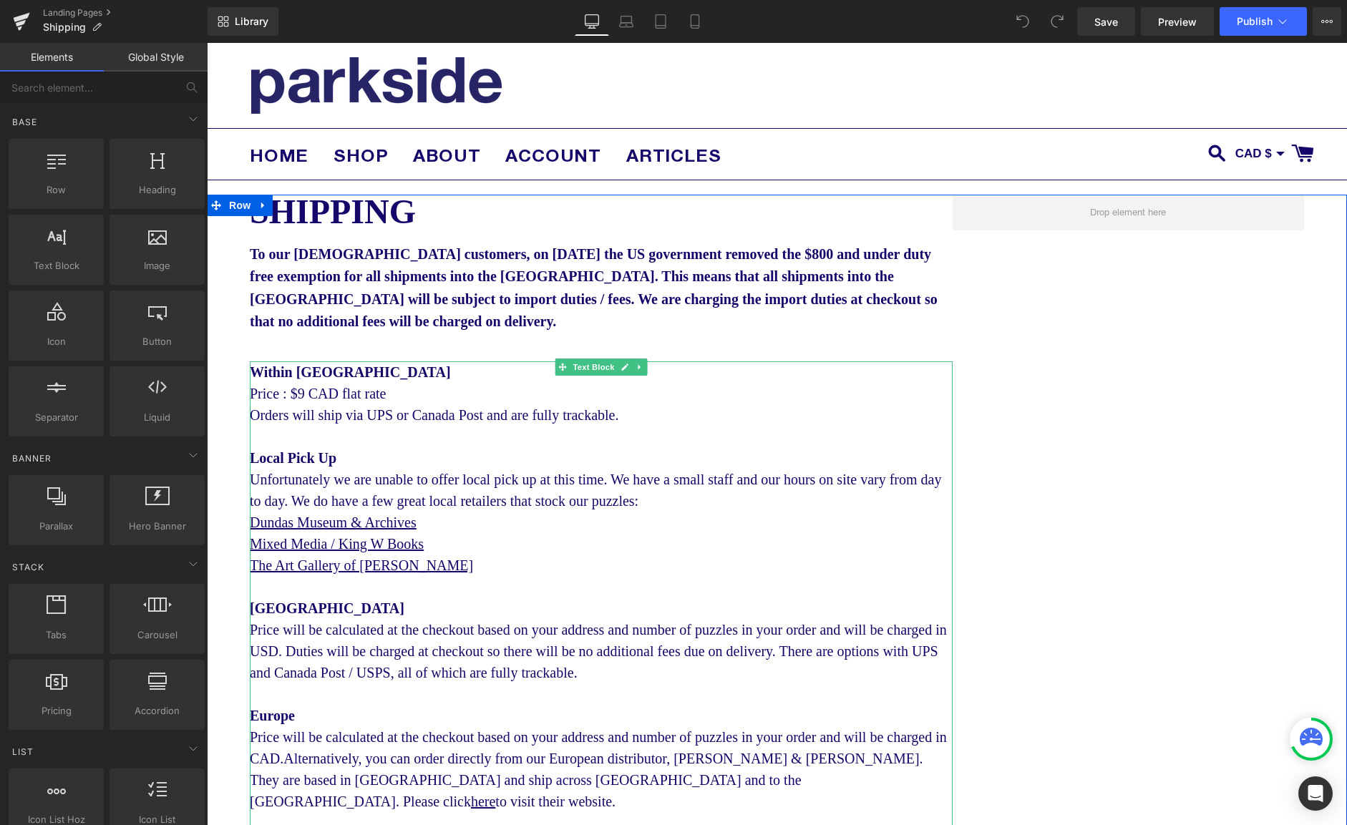
scroll to position [205, 0]
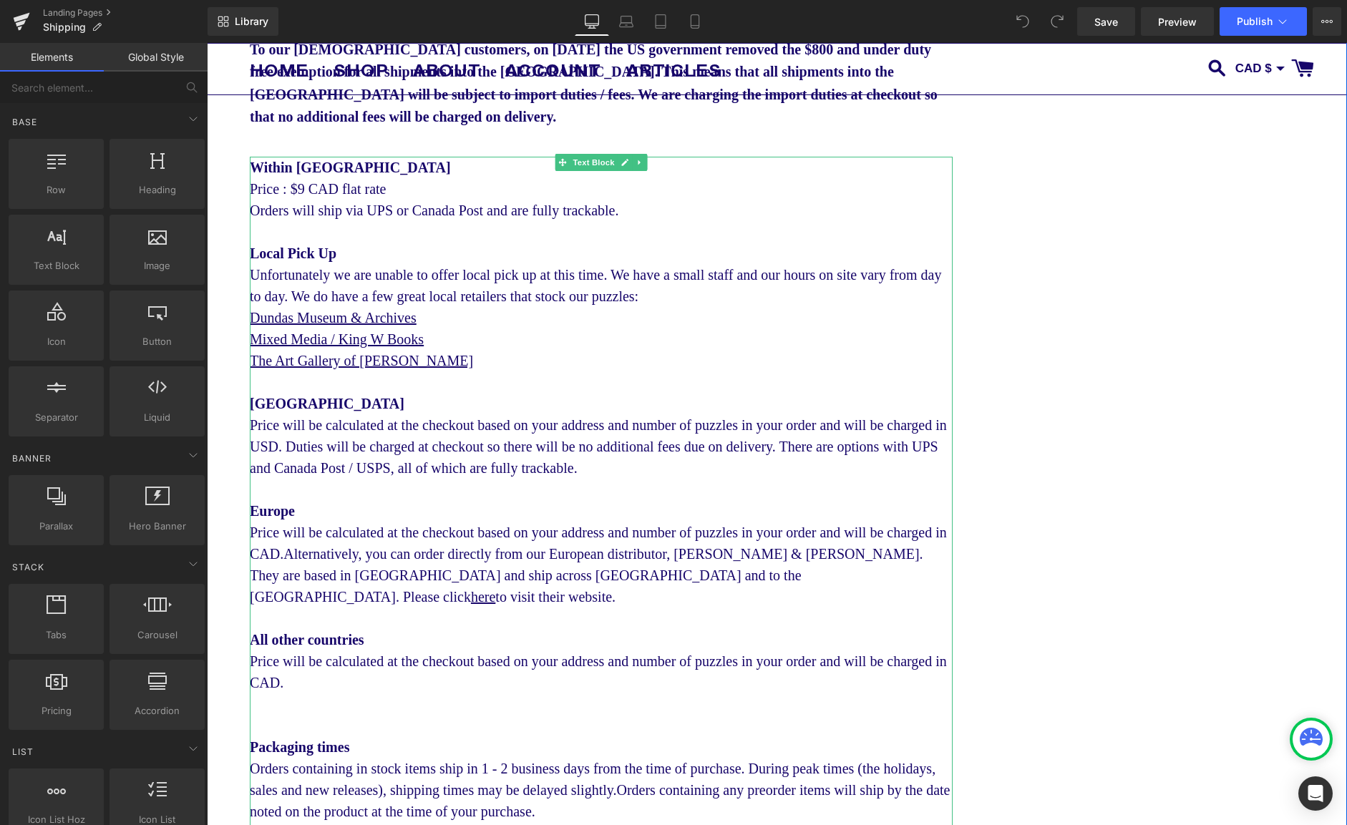
click at [265, 427] on div "United States Price will be calculated at the checkout based on your address an…" at bounding box center [601, 436] width 703 height 86
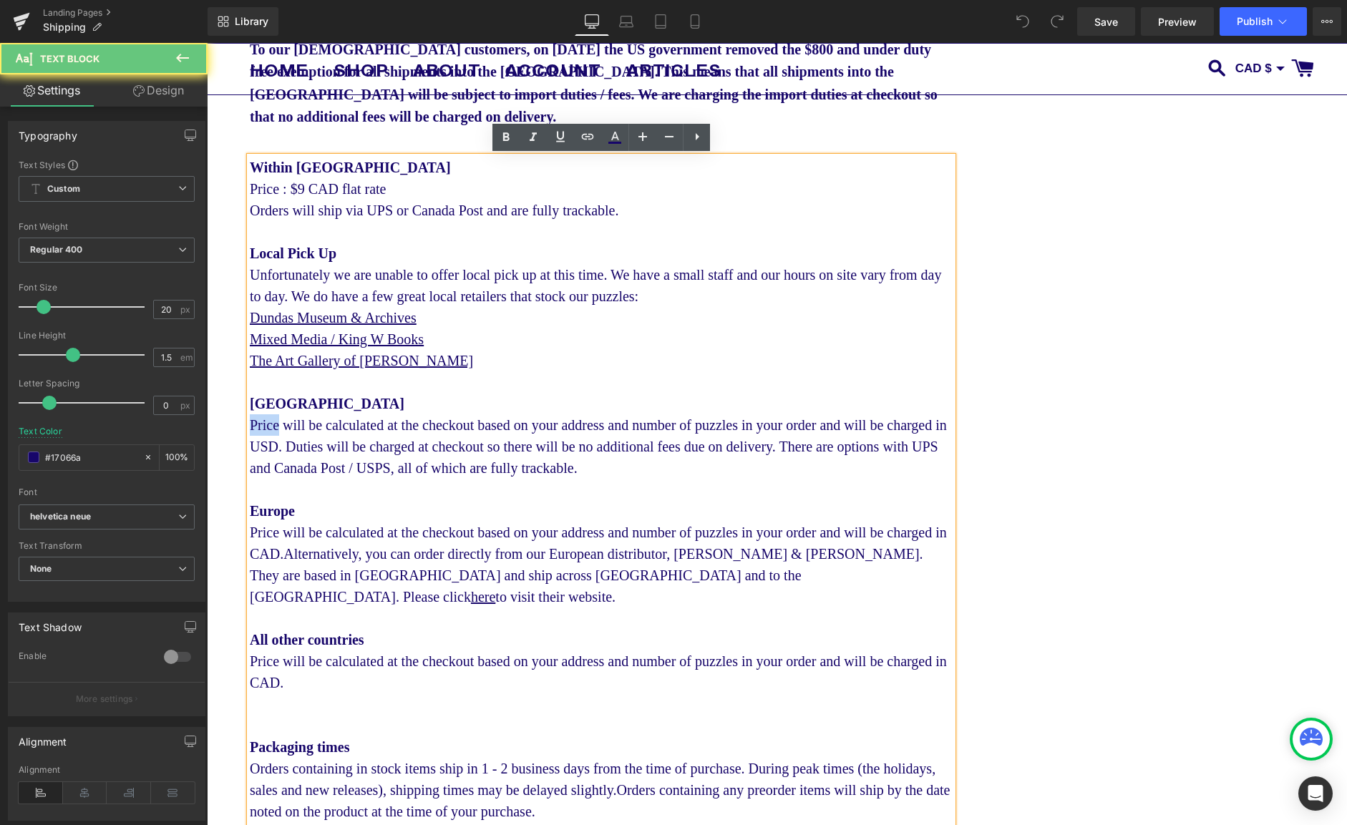
click at [265, 427] on div "United States Price will be calculated at the checkout based on your address an…" at bounding box center [601, 436] width 703 height 86
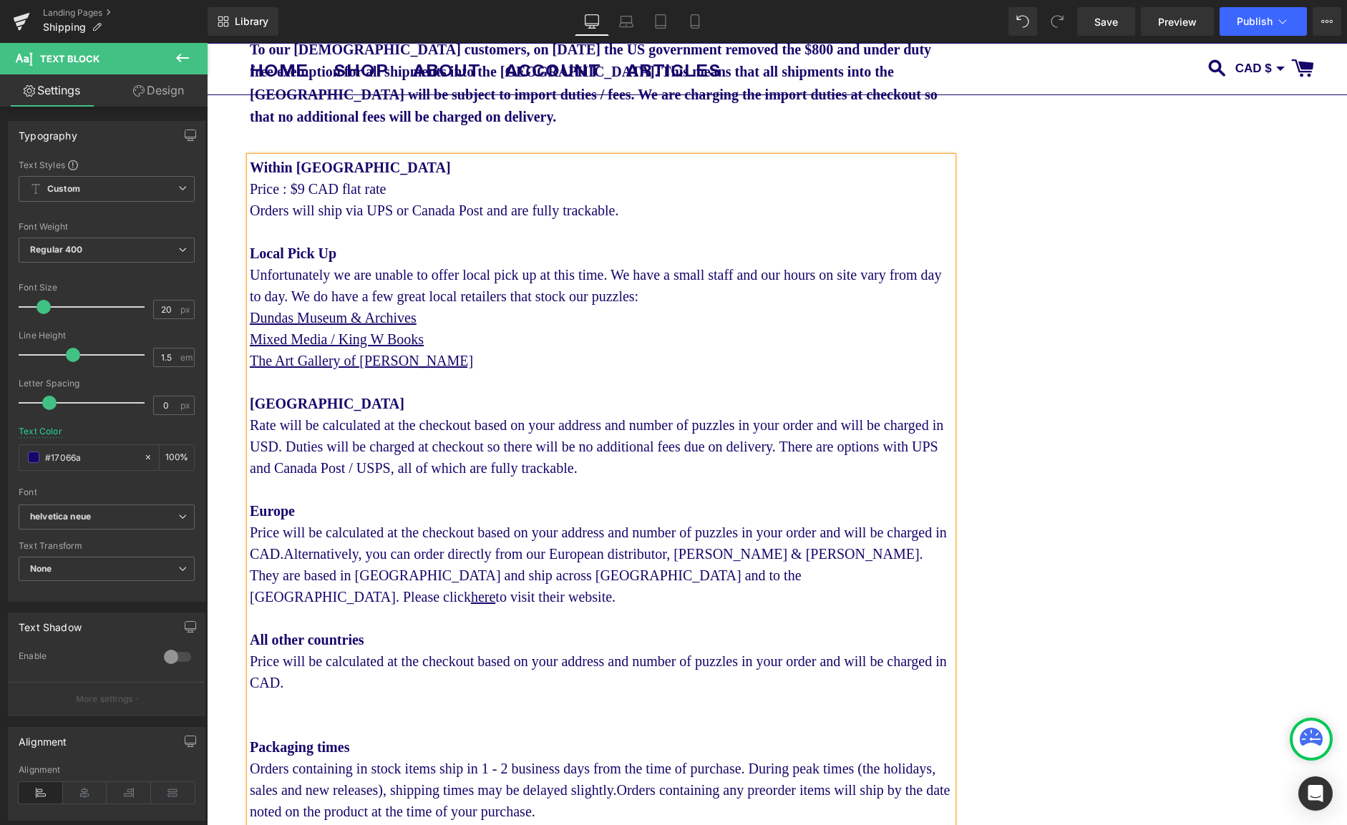
click at [266, 535] on div "Europe Price will be calculated at the checkout based on your address and numbe…" at bounding box center [601, 553] width 703 height 107
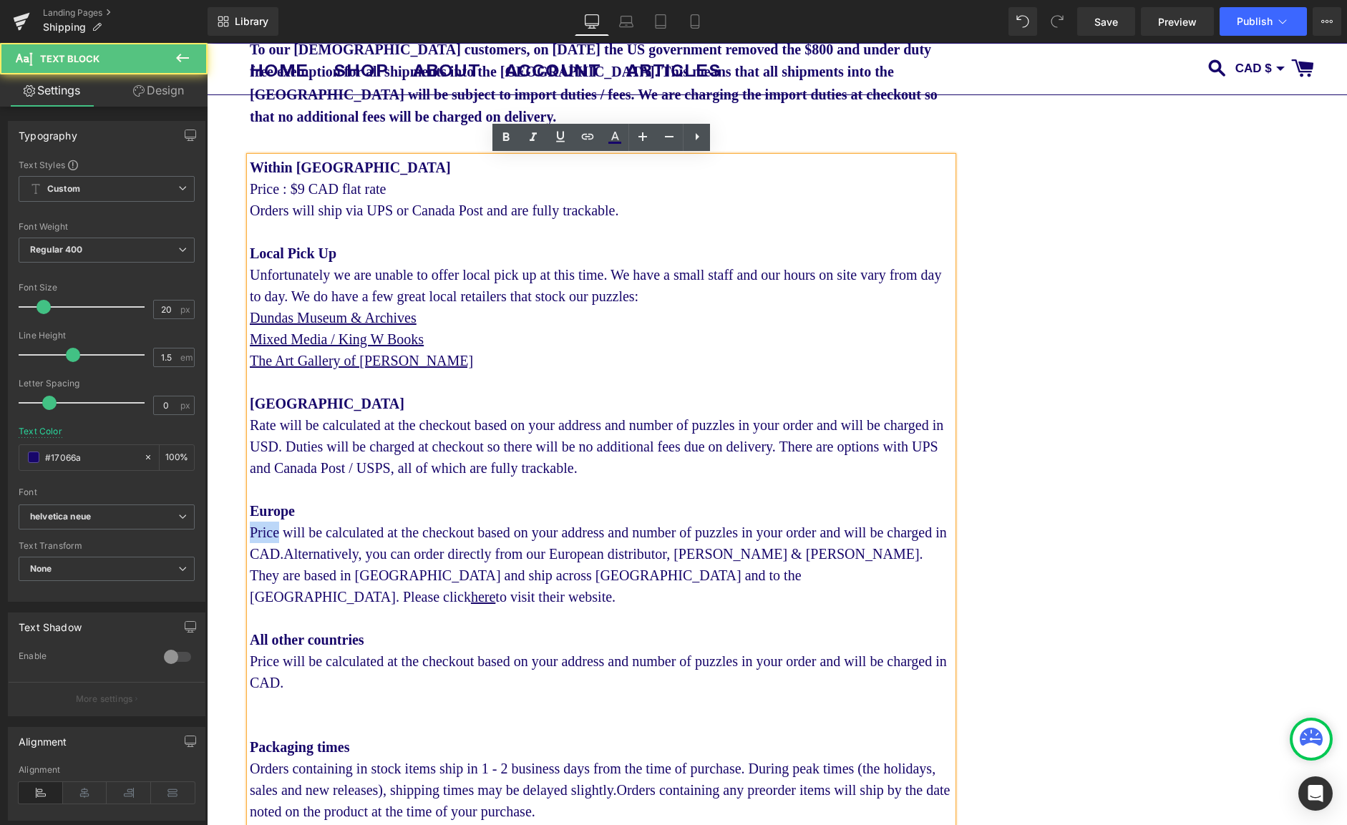
click at [266, 535] on div "Europe Price will be calculated at the checkout based on your address and numbe…" at bounding box center [601, 553] width 703 height 107
click at [263, 643] on div "All other countries Price will be calculated at the checkout based on your addr…" at bounding box center [601, 661] width 703 height 64
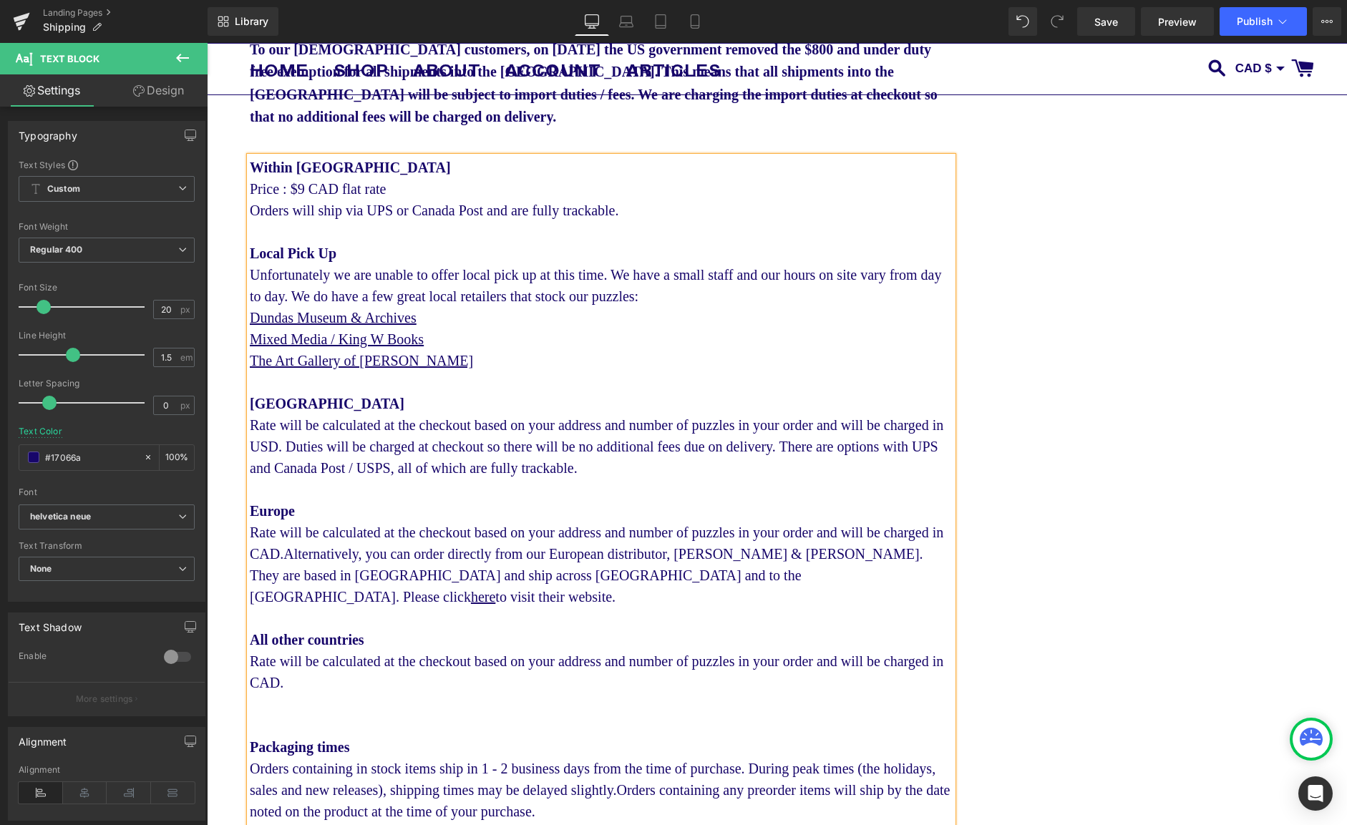
scroll to position [0, 0]
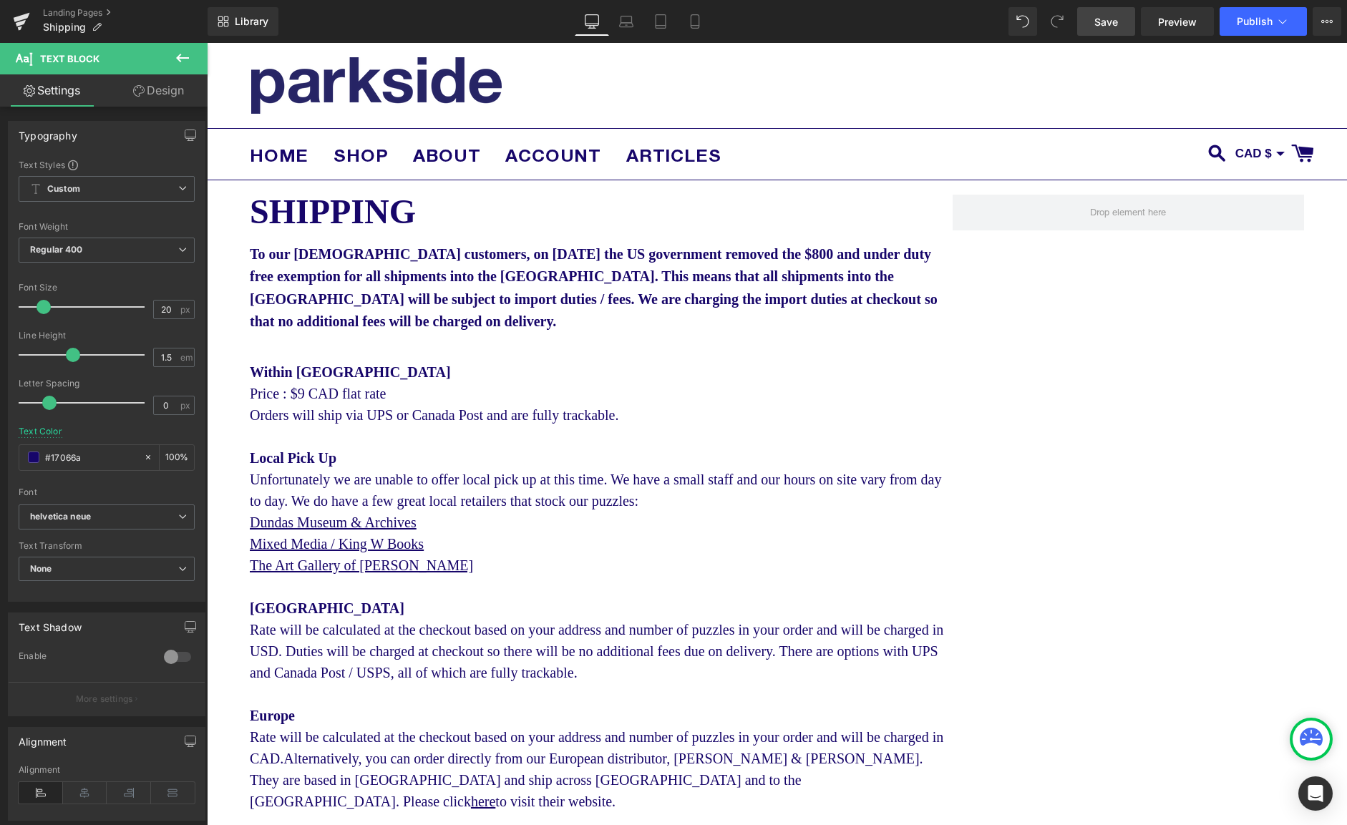
click at [1107, 24] on span "Save" at bounding box center [1106, 21] width 24 height 15
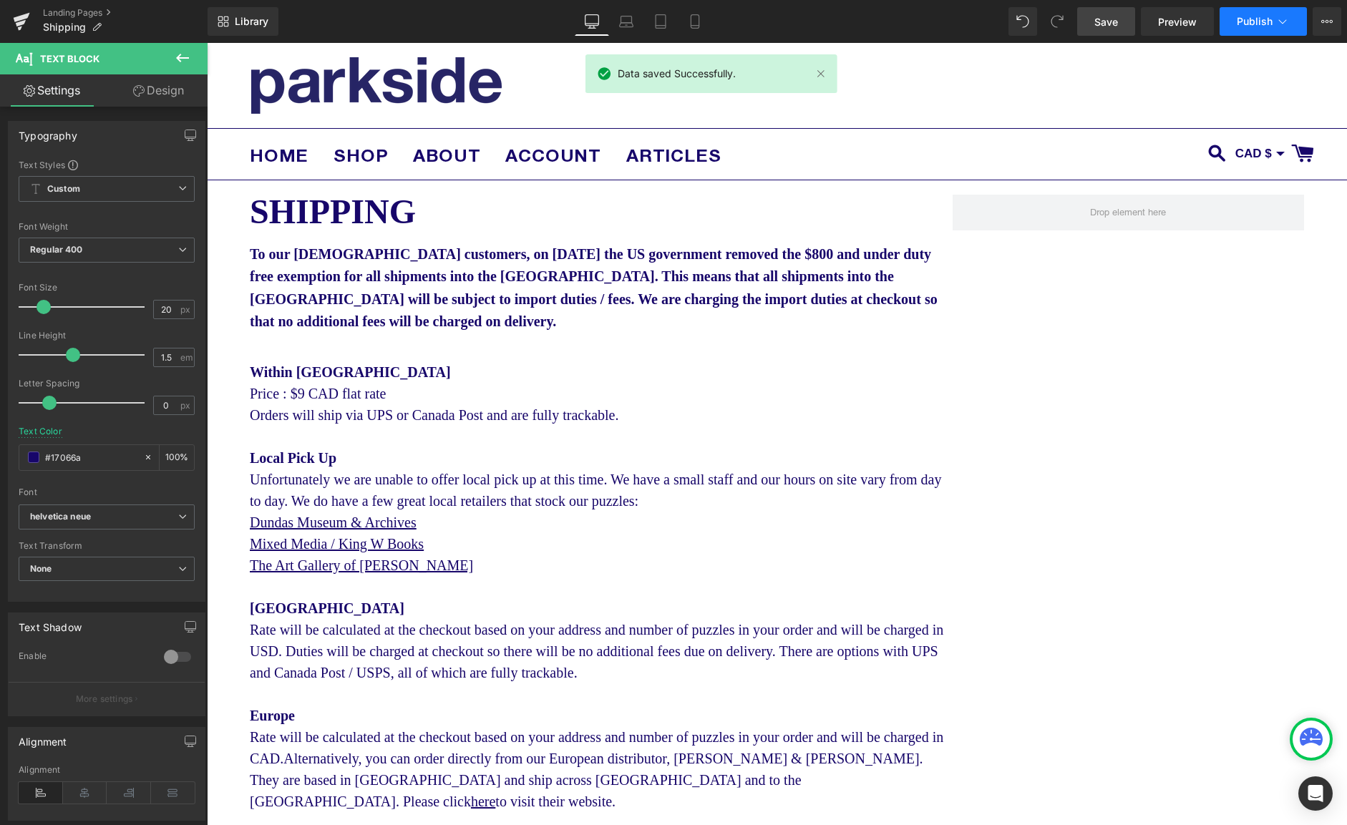
click at [1266, 26] on span "Publish" at bounding box center [1255, 21] width 36 height 11
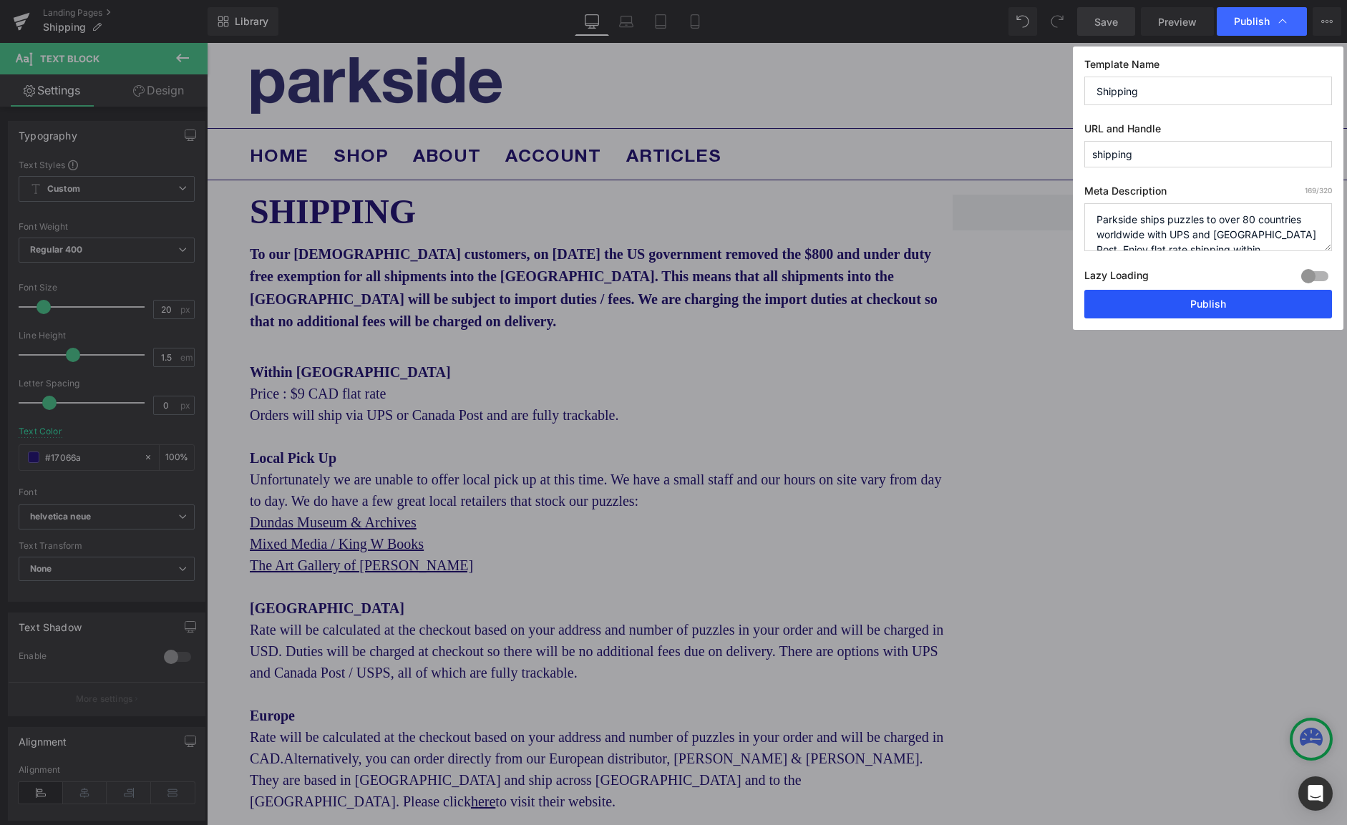
drag, startPoint x: 1225, startPoint y: 308, endPoint x: 1063, endPoint y: 265, distance: 167.4
click at [1225, 308] on button "Publish" at bounding box center [1208, 304] width 248 height 29
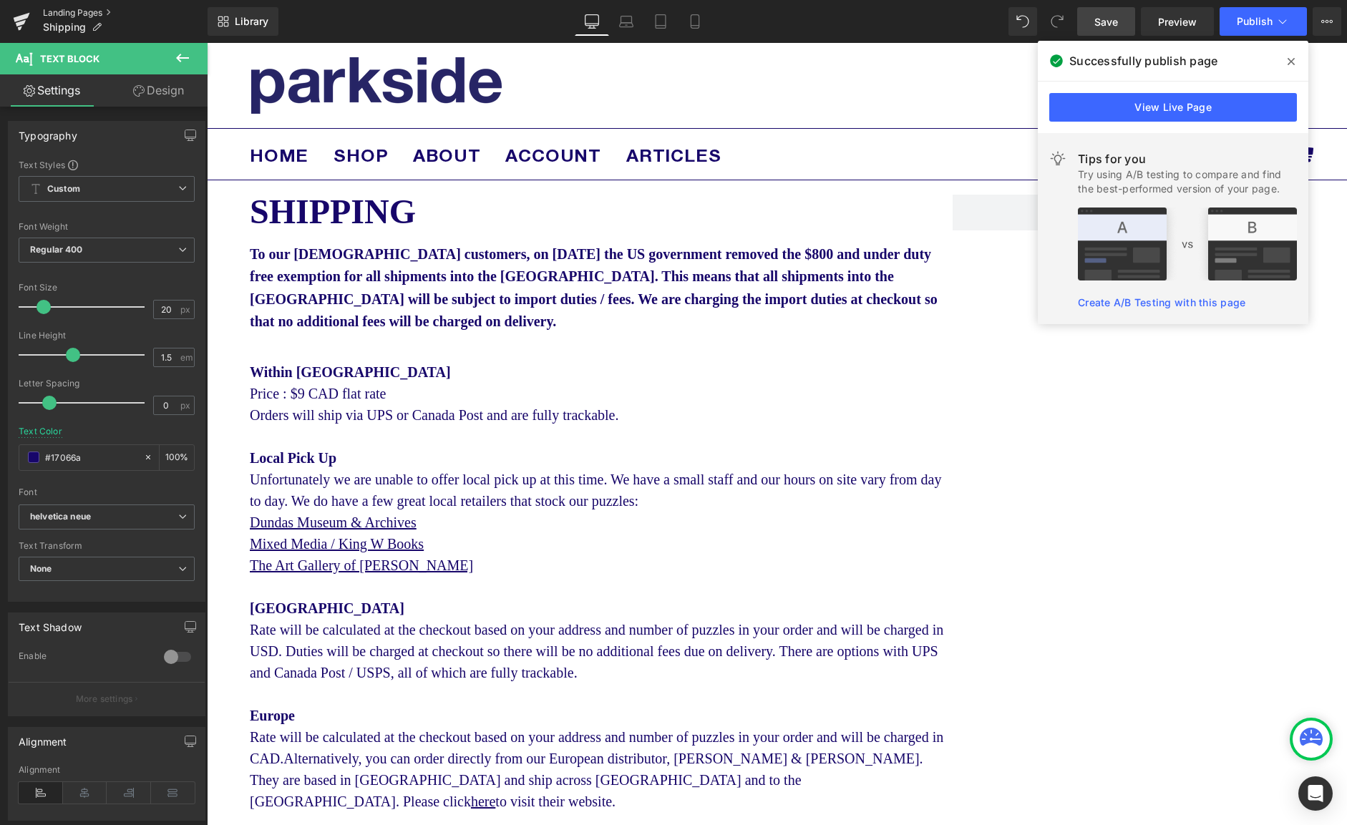
click at [59, 8] on link "Landing Pages" at bounding box center [125, 12] width 165 height 11
